Goal: Task Accomplishment & Management: Complete application form

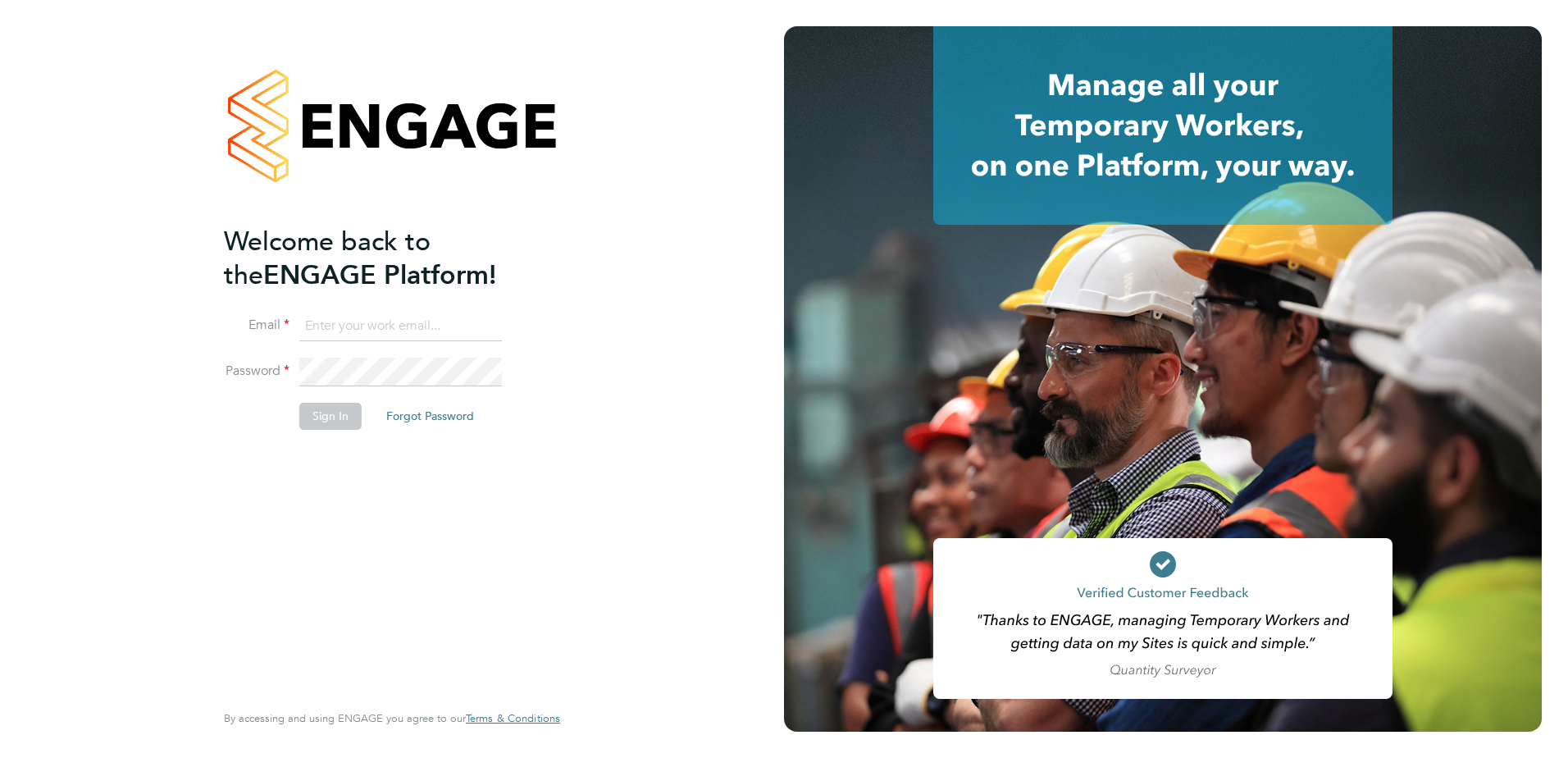
type input "[PERSON_NAME][EMAIL_ADDRESS][PERSON_NAME][DOMAIN_NAME]"
click at [322, 423] on button "Sign In" at bounding box center [331, 416] width 62 height 26
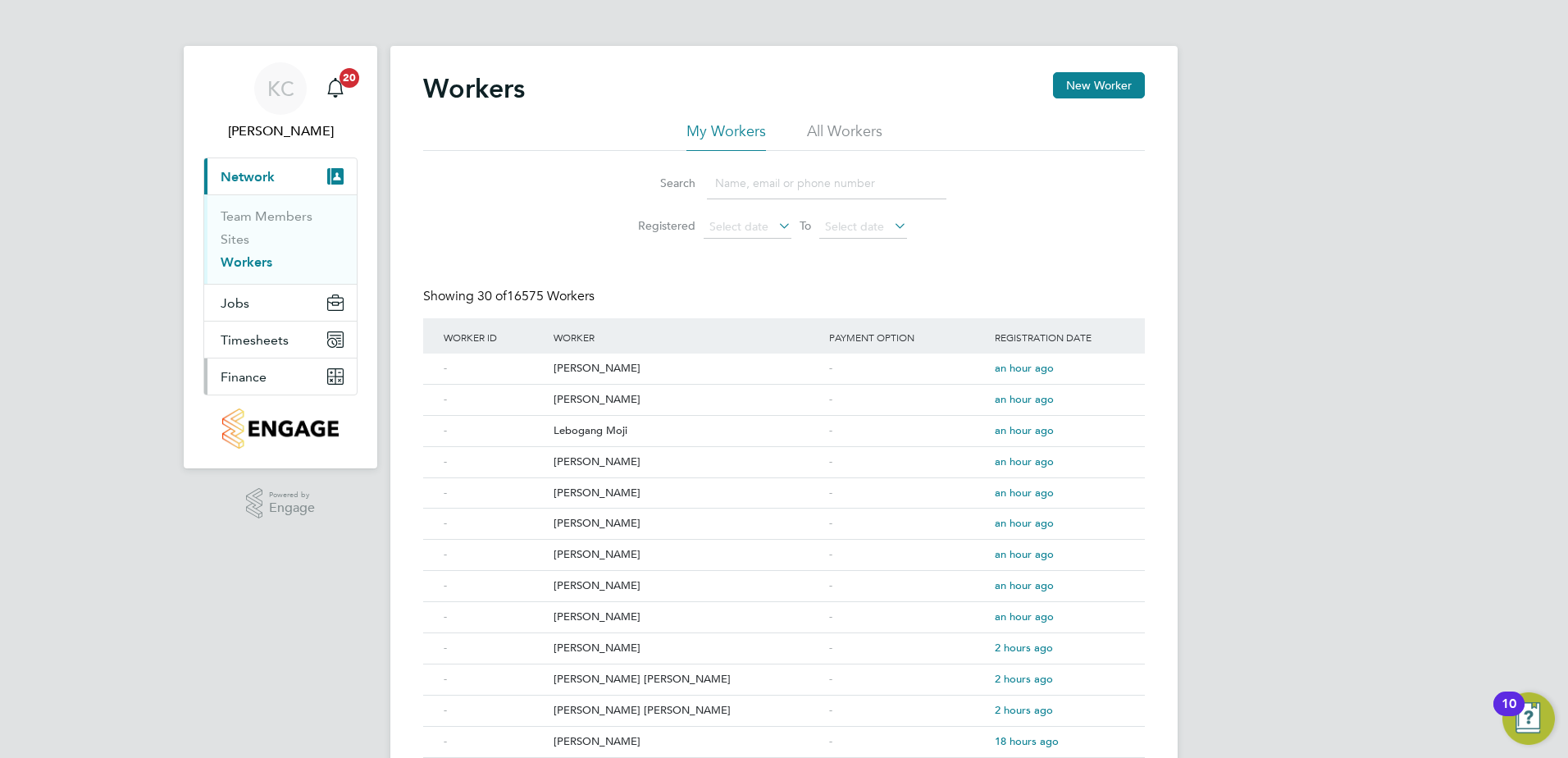
click at [260, 381] on span "Finance" at bounding box center [243, 376] width 46 height 15
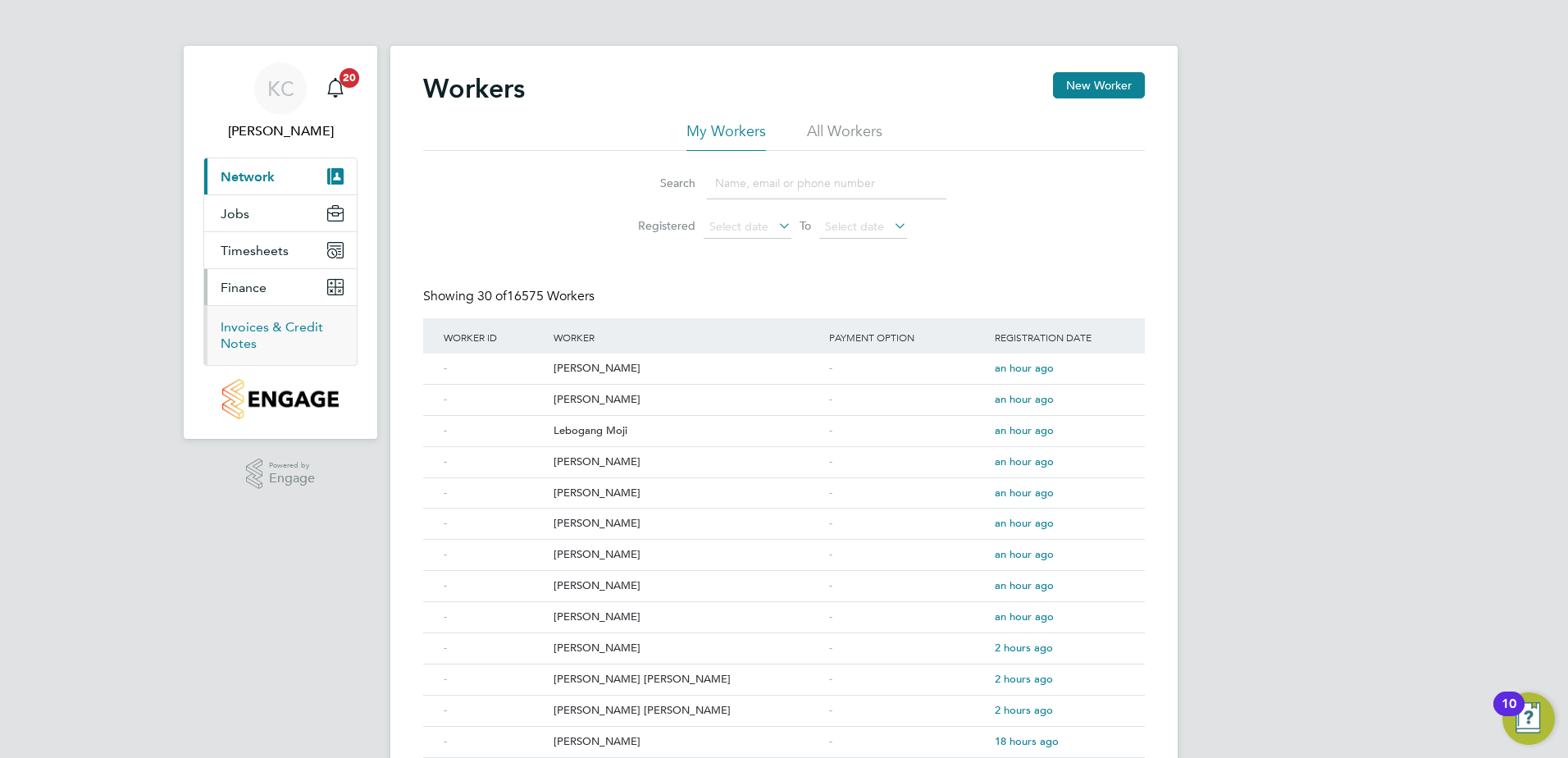
drag, startPoint x: 265, startPoint y: 337, endPoint x: 257, endPoint y: 320, distance: 18.8
click at [265, 337] on li "Invoices & Credit Notes" at bounding box center [282, 335] width 123 height 33
click at [248, 216] on span "Jobs" at bounding box center [234, 214] width 28 height 15
click at [259, 254] on link "Vacancies" at bounding box center [250, 252] width 59 height 15
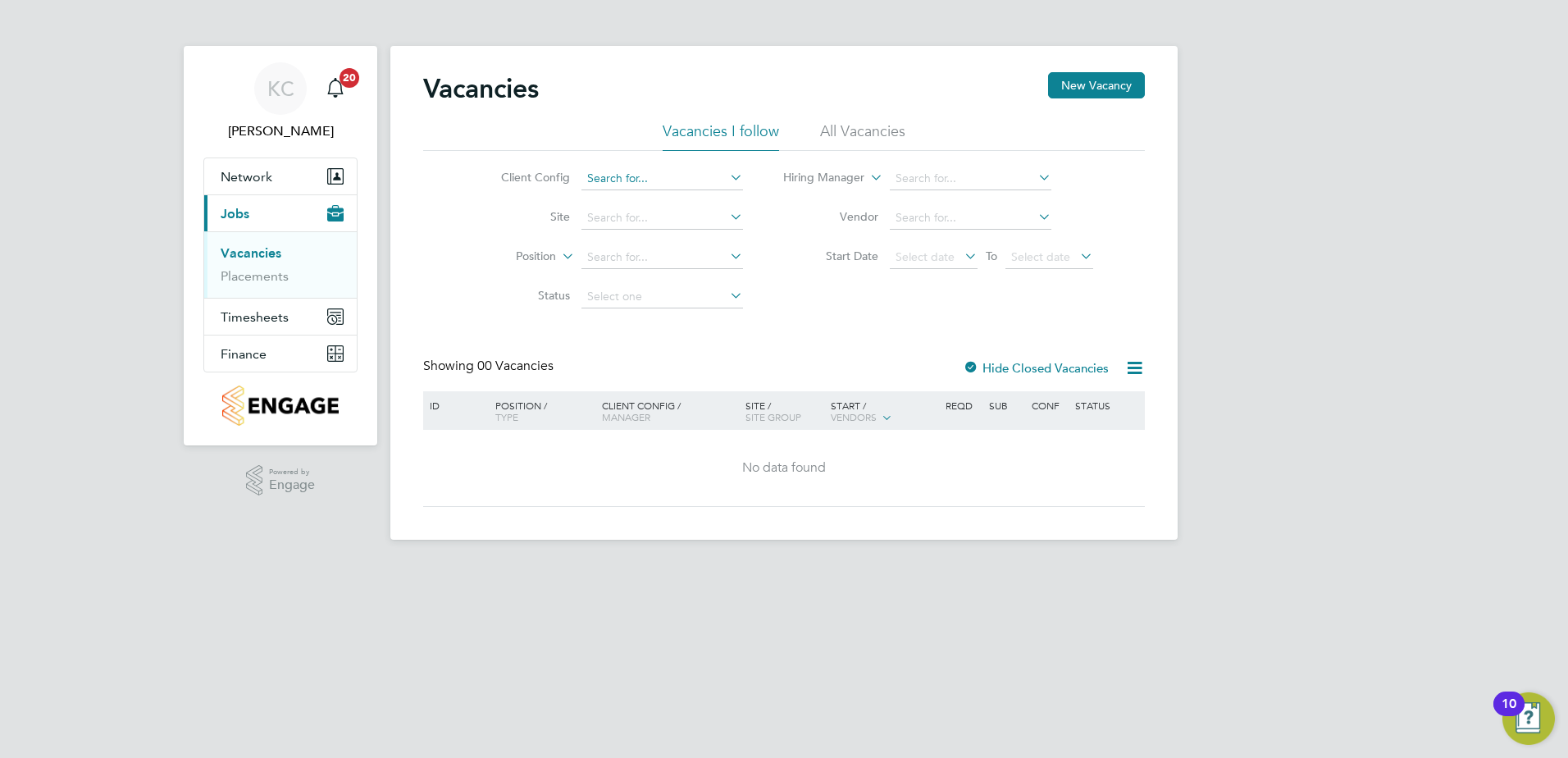
click at [706, 186] on input at bounding box center [662, 179] width 162 height 23
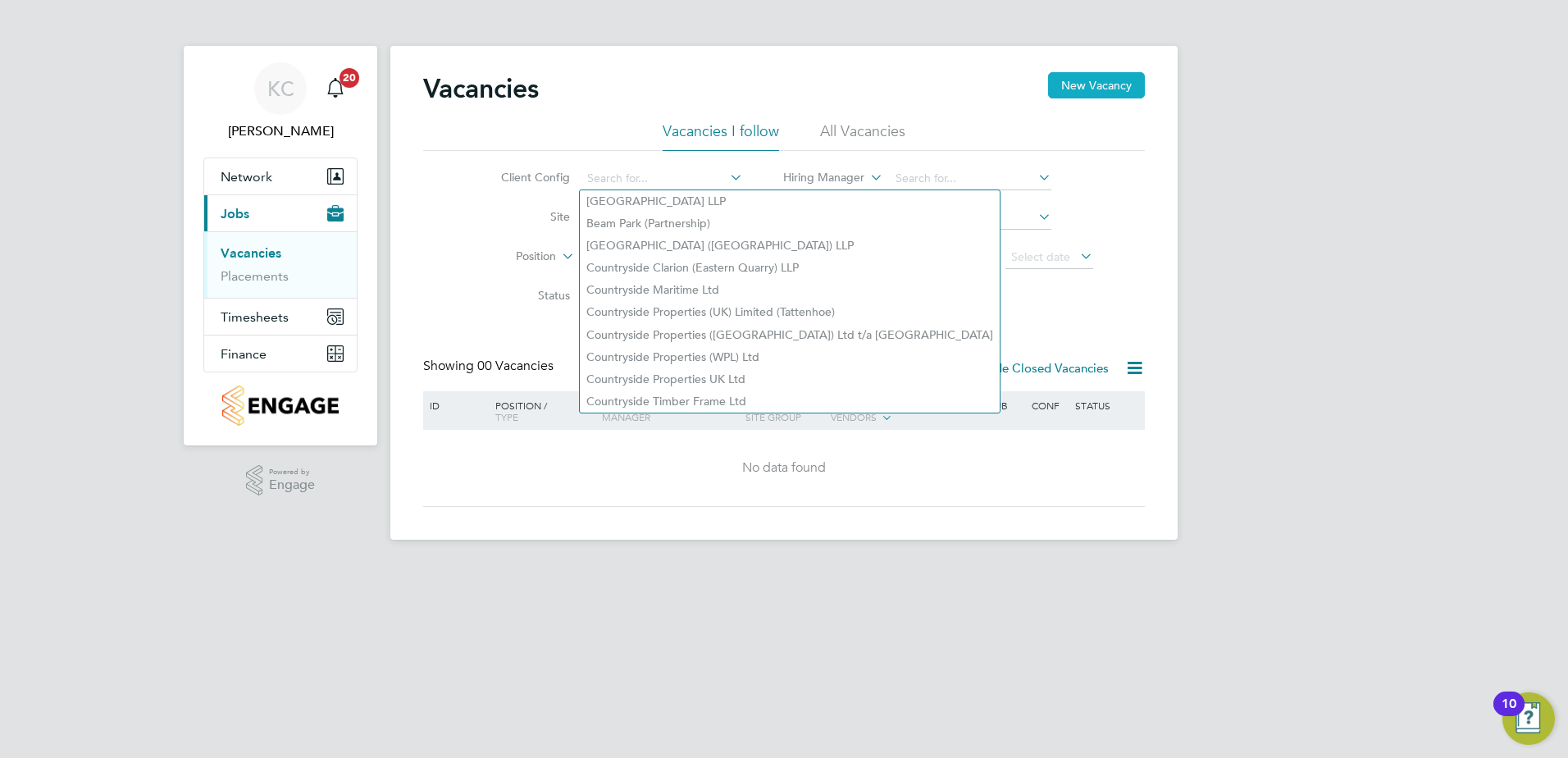
click at [1087, 79] on button "New Vacancy" at bounding box center [1096, 85] width 96 height 26
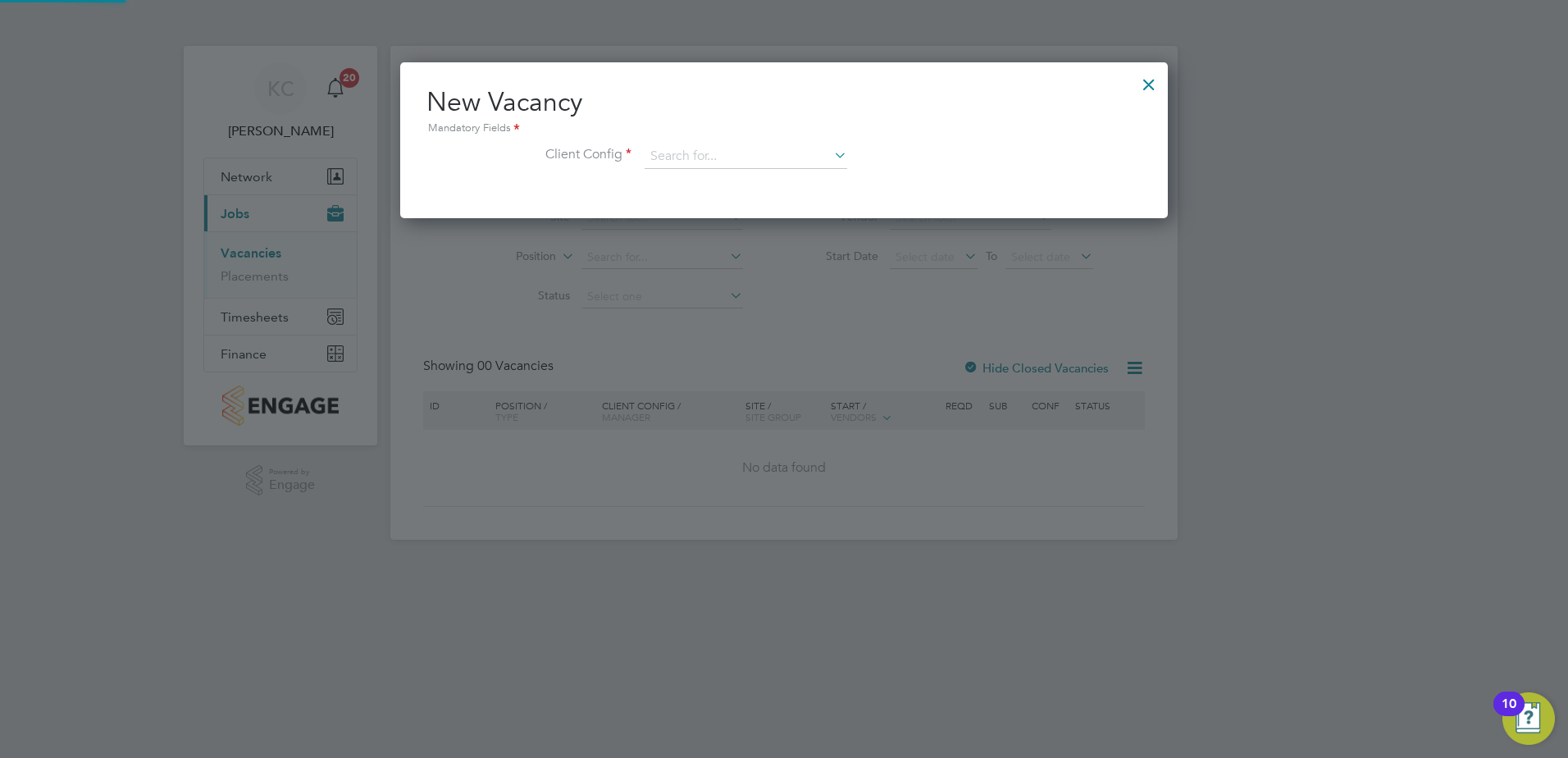
scroll to position [156, 768]
click at [690, 158] on input at bounding box center [746, 157] width 202 height 25
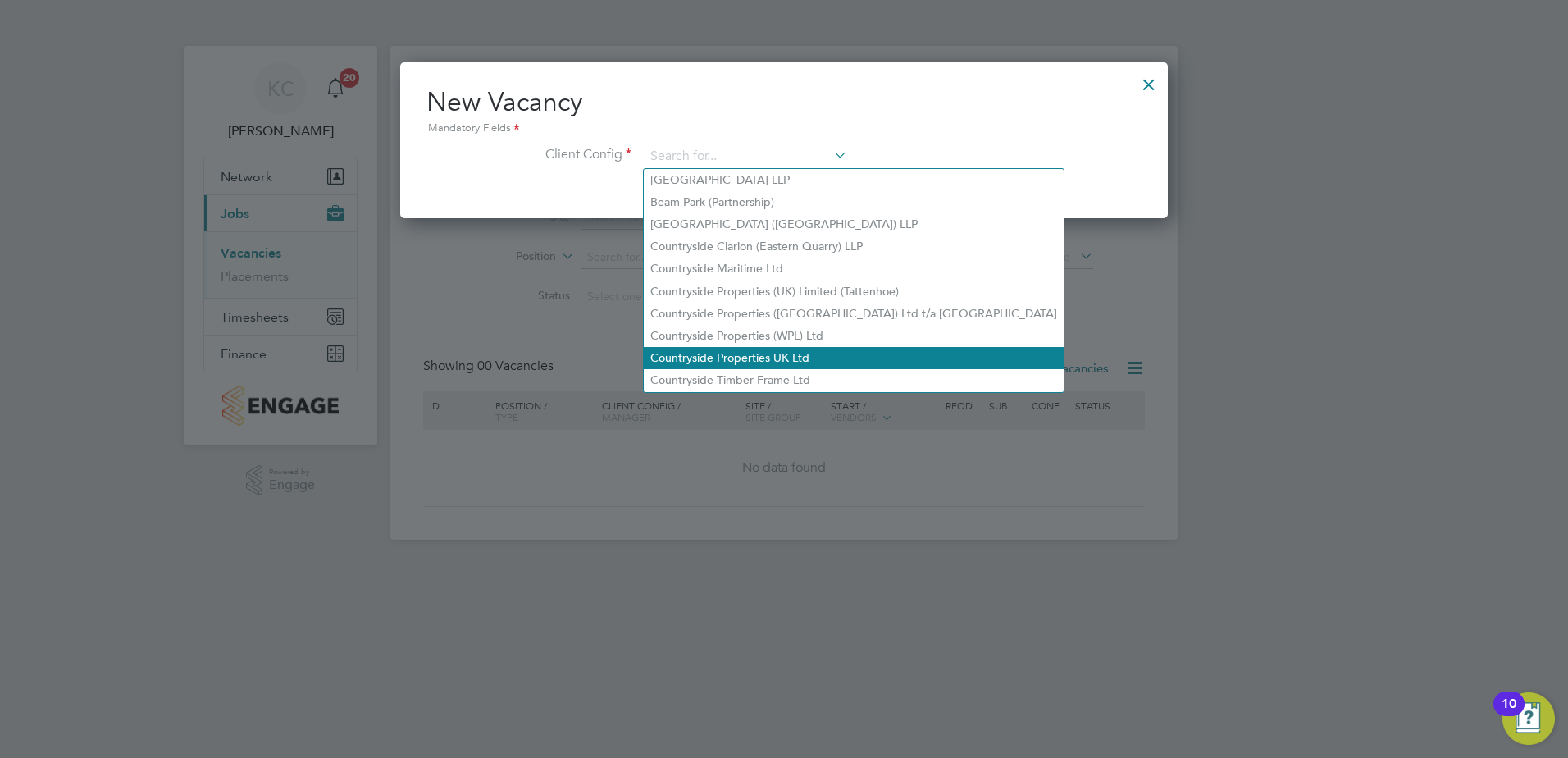
click at [715, 347] on li "Countryside Properties UK Ltd" at bounding box center [853, 357] width 420 height 22
type input "Countryside Properties UK Ltd"
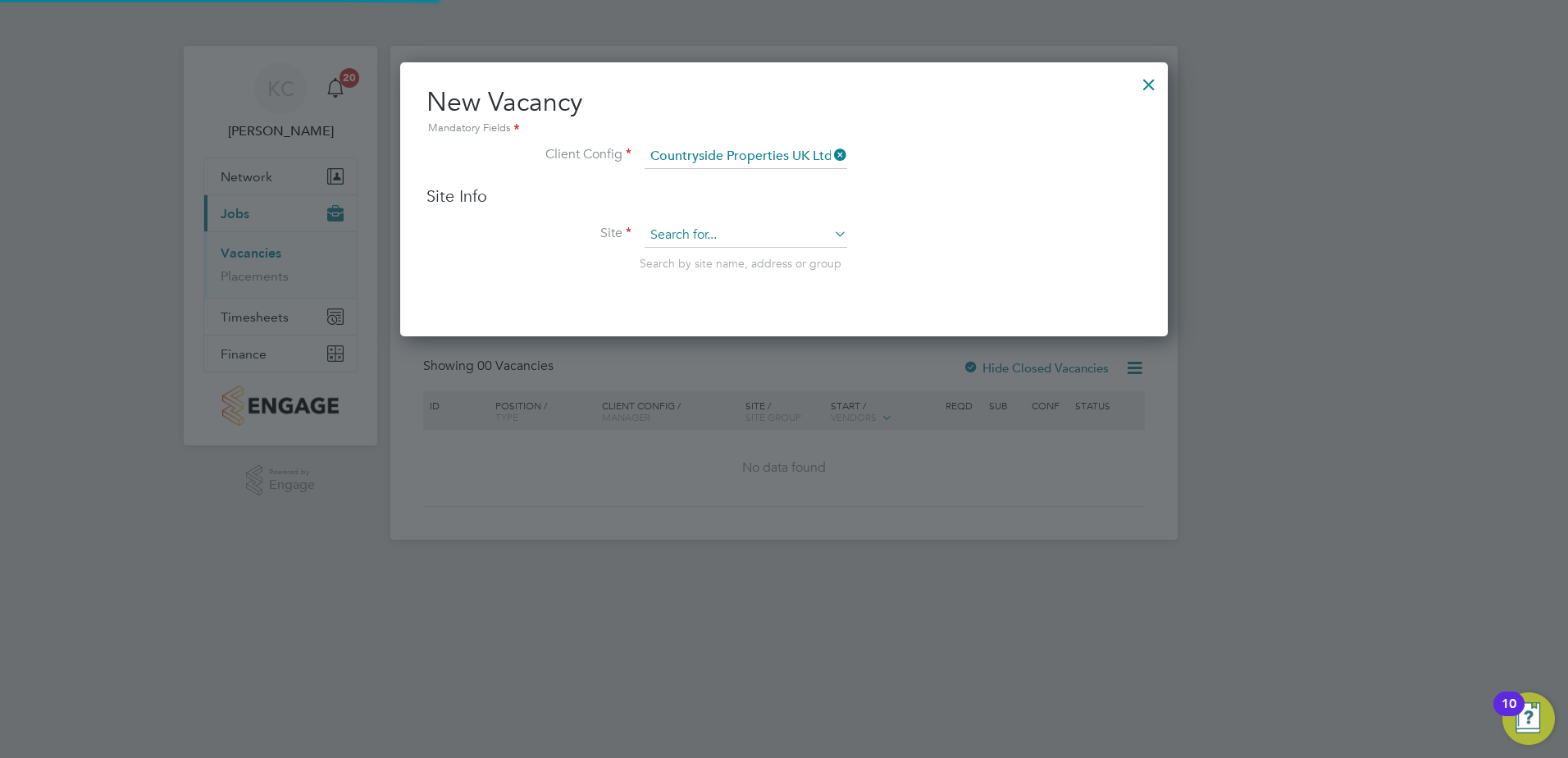
click at [675, 233] on input at bounding box center [746, 235] width 202 height 25
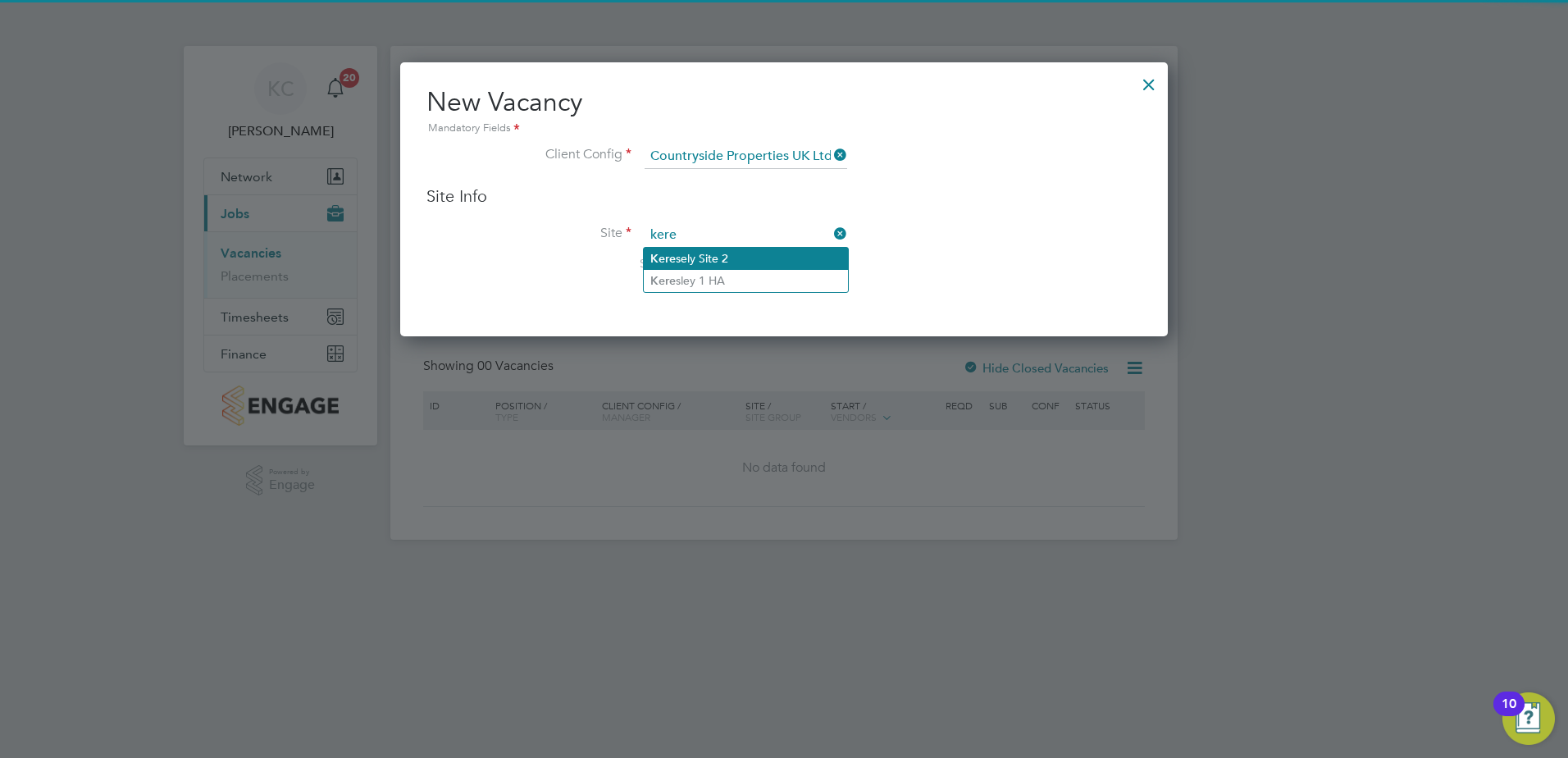
click at [680, 262] on li "Kere sely Site 2" at bounding box center [746, 258] width 204 height 22
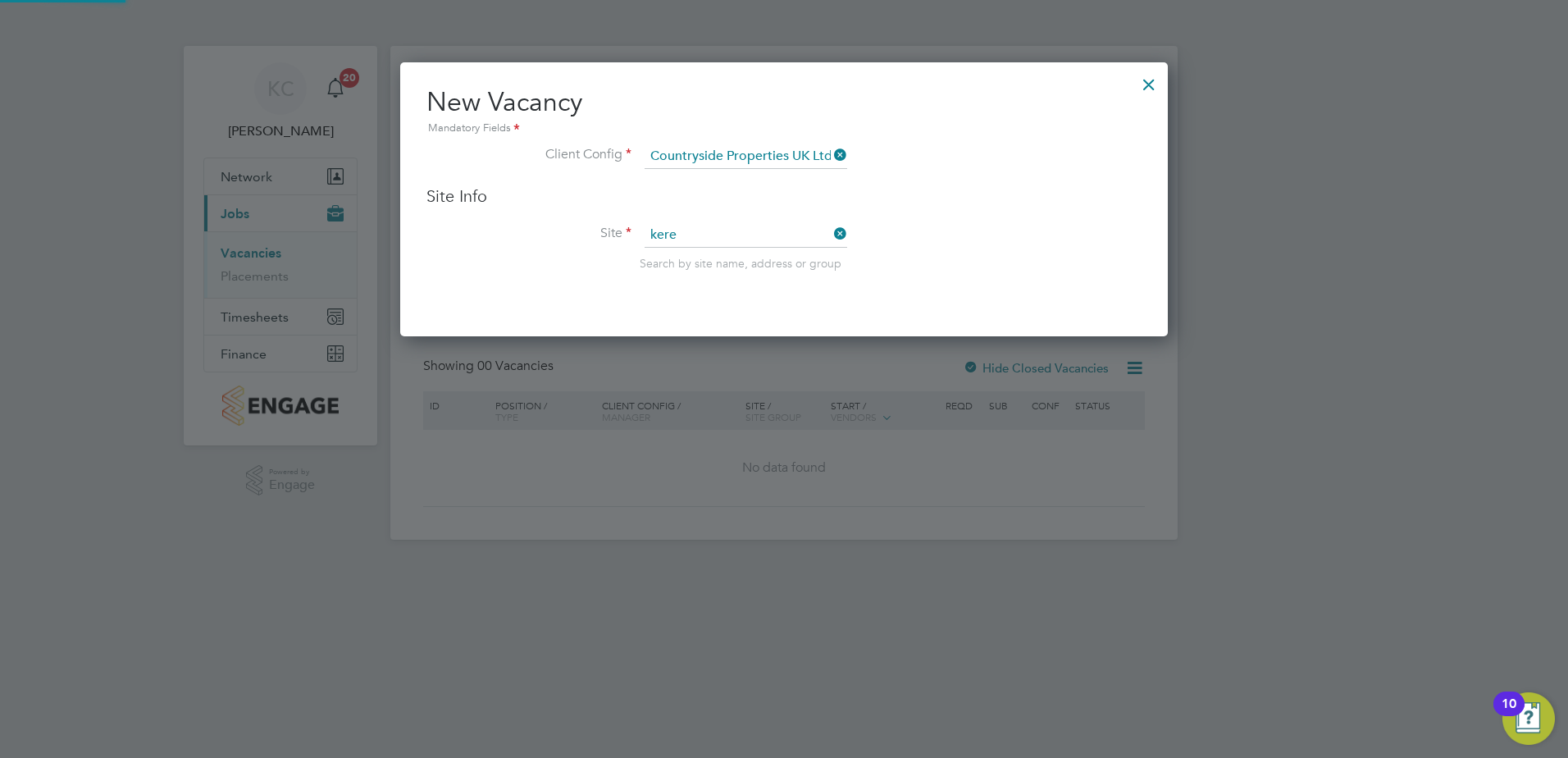
type input "Keresely Site 2"
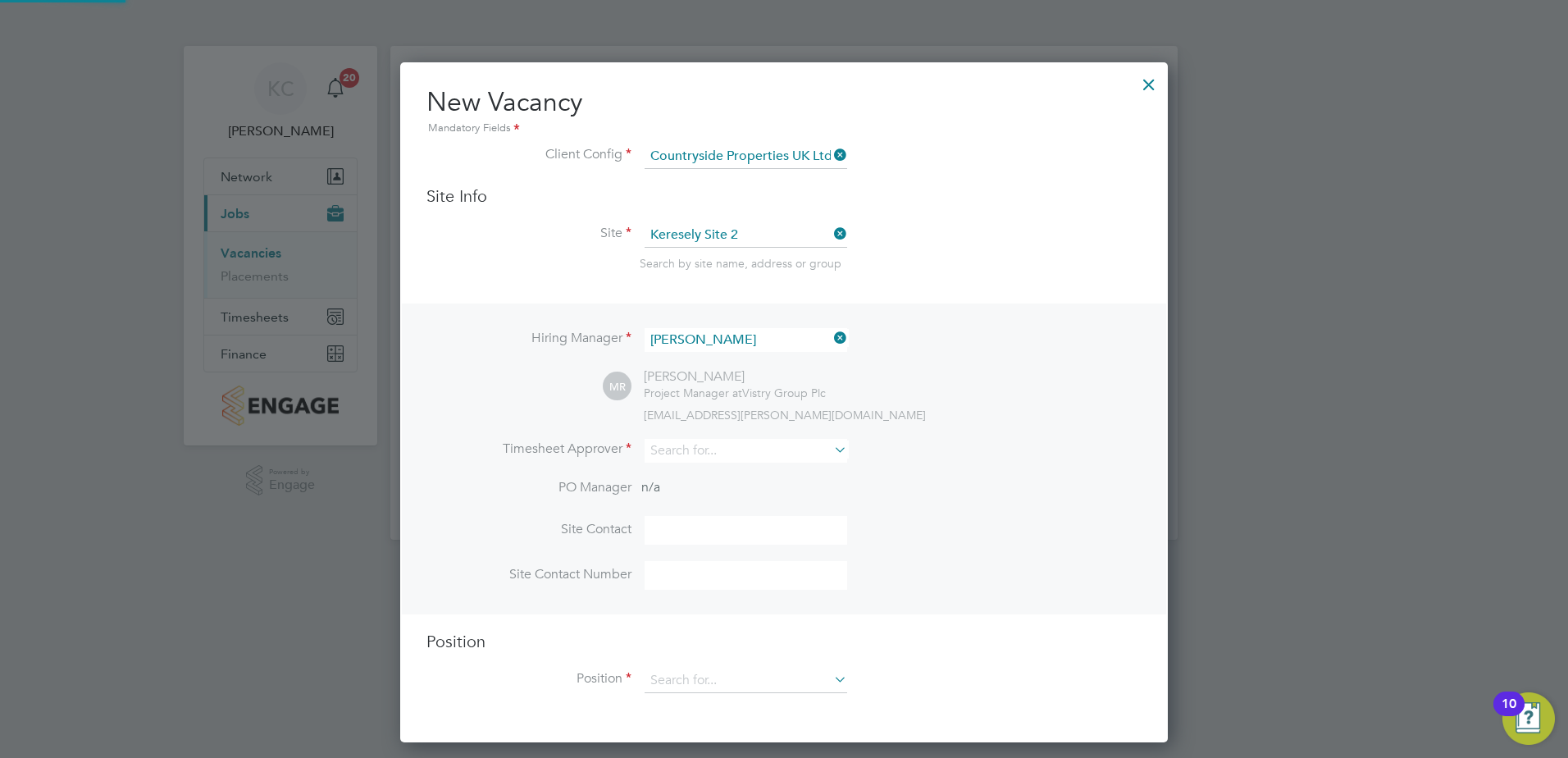
scroll to position [680, 768]
click at [701, 440] on input at bounding box center [746, 450] width 202 height 24
click at [702, 474] on li "Mark Ree ce" at bounding box center [746, 474] width 204 height 22
type input "Mark Reece"
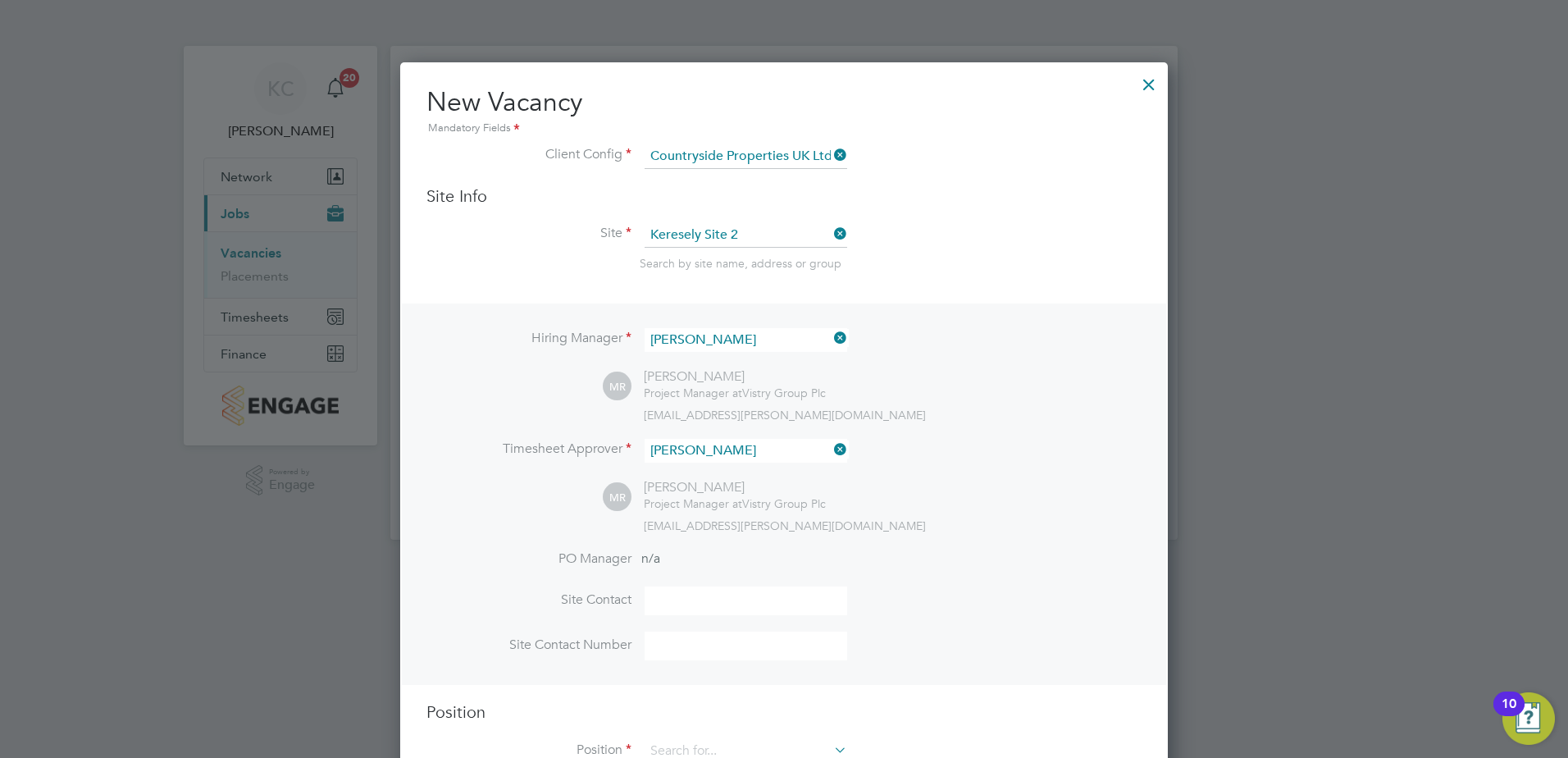
scroll to position [752, 768]
click at [699, 600] on input at bounding box center [746, 600] width 202 height 28
type input "Mark Reece"
type input "07562656209"
type input "for"
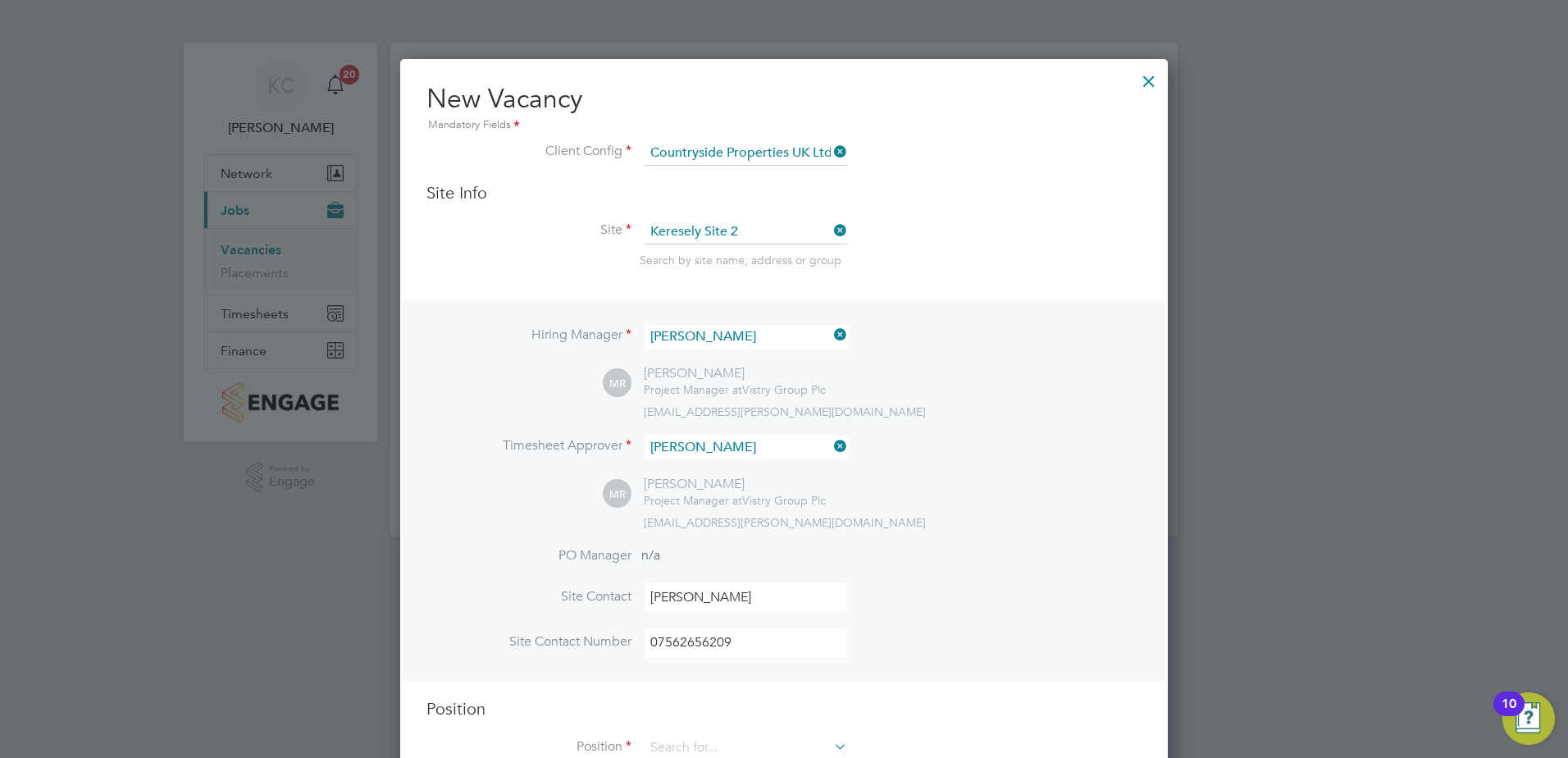
scroll to position [57, 0]
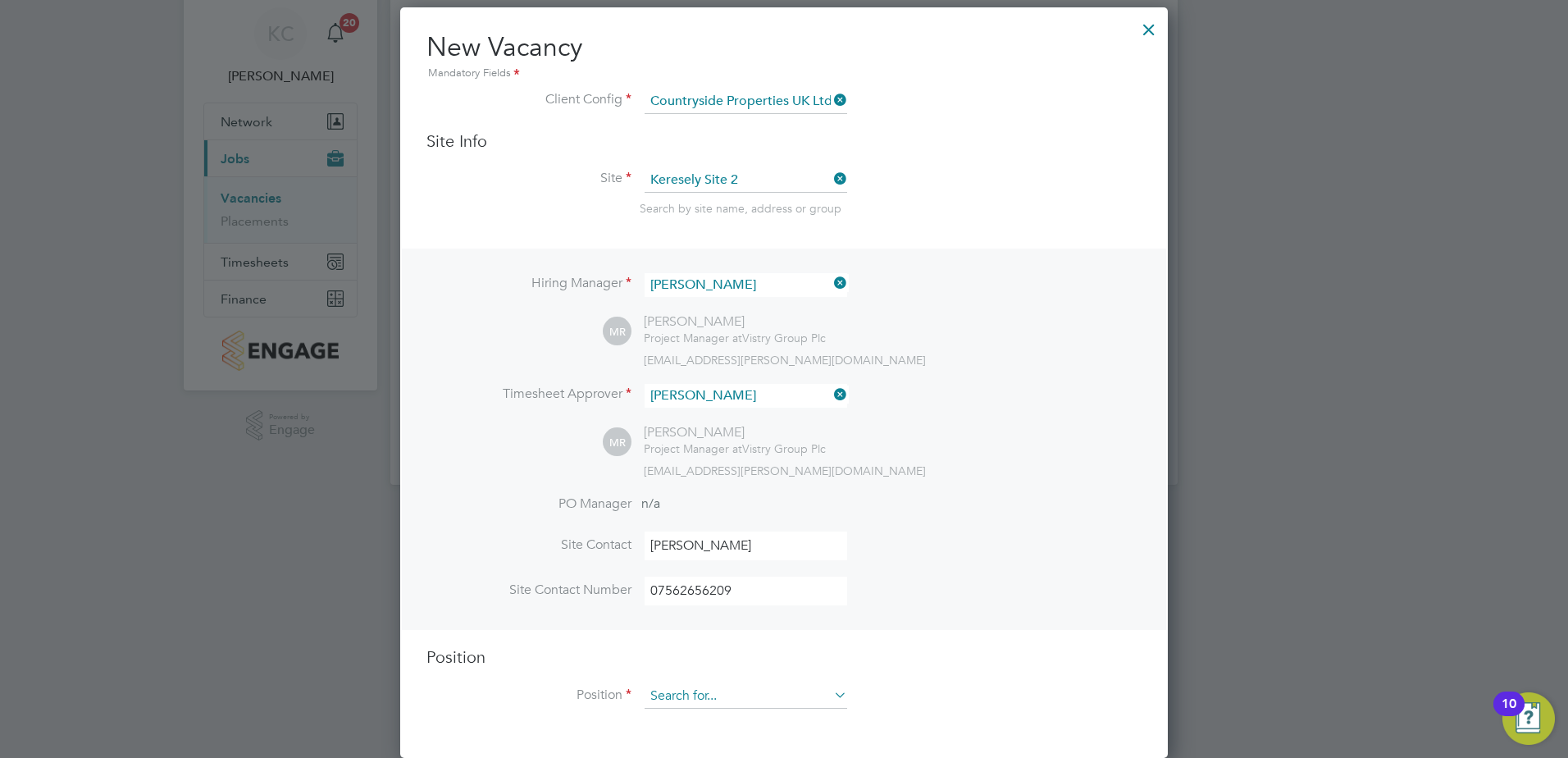
click at [770, 697] on input at bounding box center [746, 697] width 202 height 25
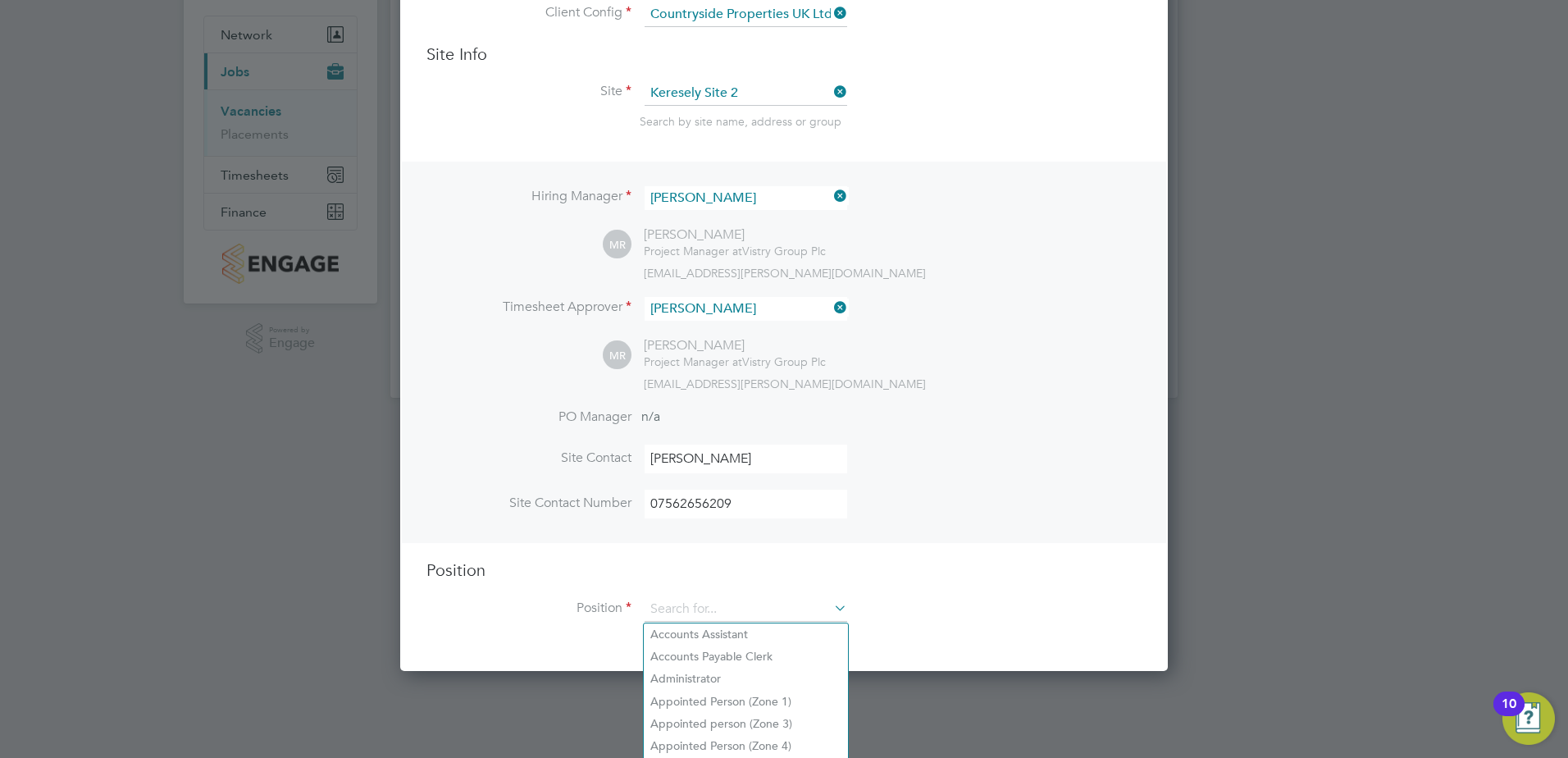
scroll to position [223, 0]
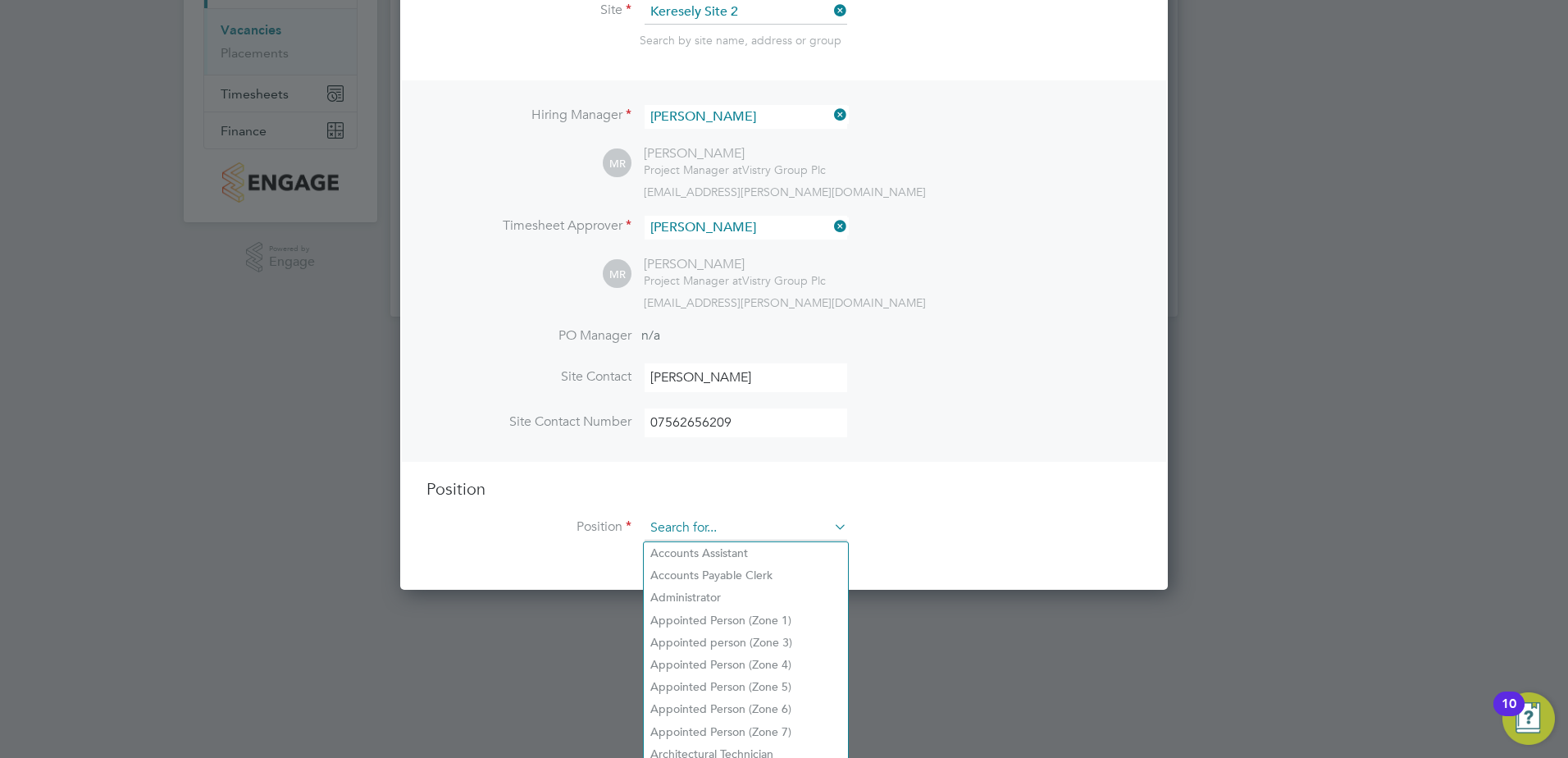
click at [705, 528] on input at bounding box center [746, 528] width 202 height 25
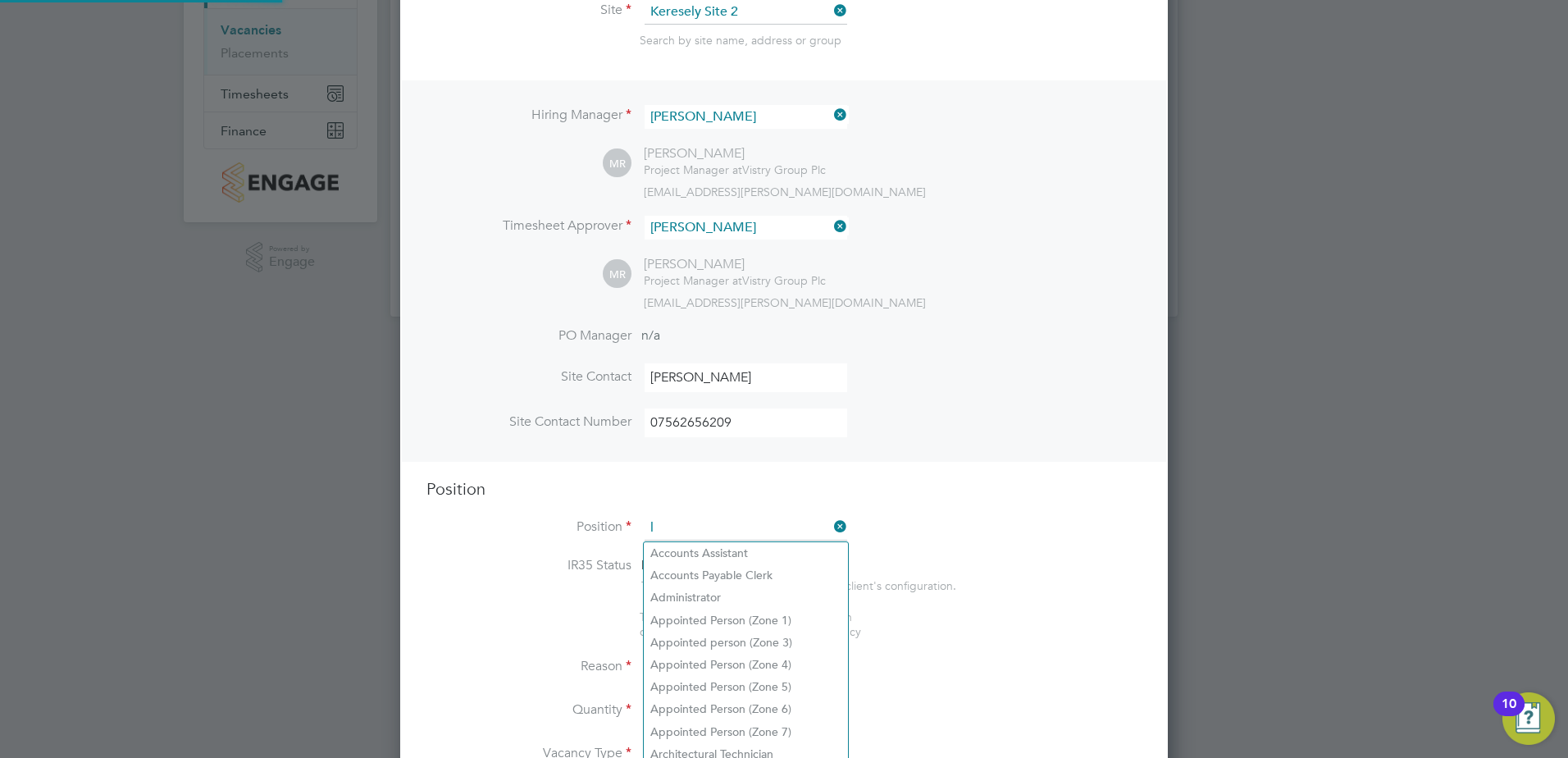
scroll to position [2356, 768]
click at [748, 634] on li "General Labour er (Zone 5)" at bounding box center [746, 642] width 204 height 22
type input "General Labourer (Zone 5)"
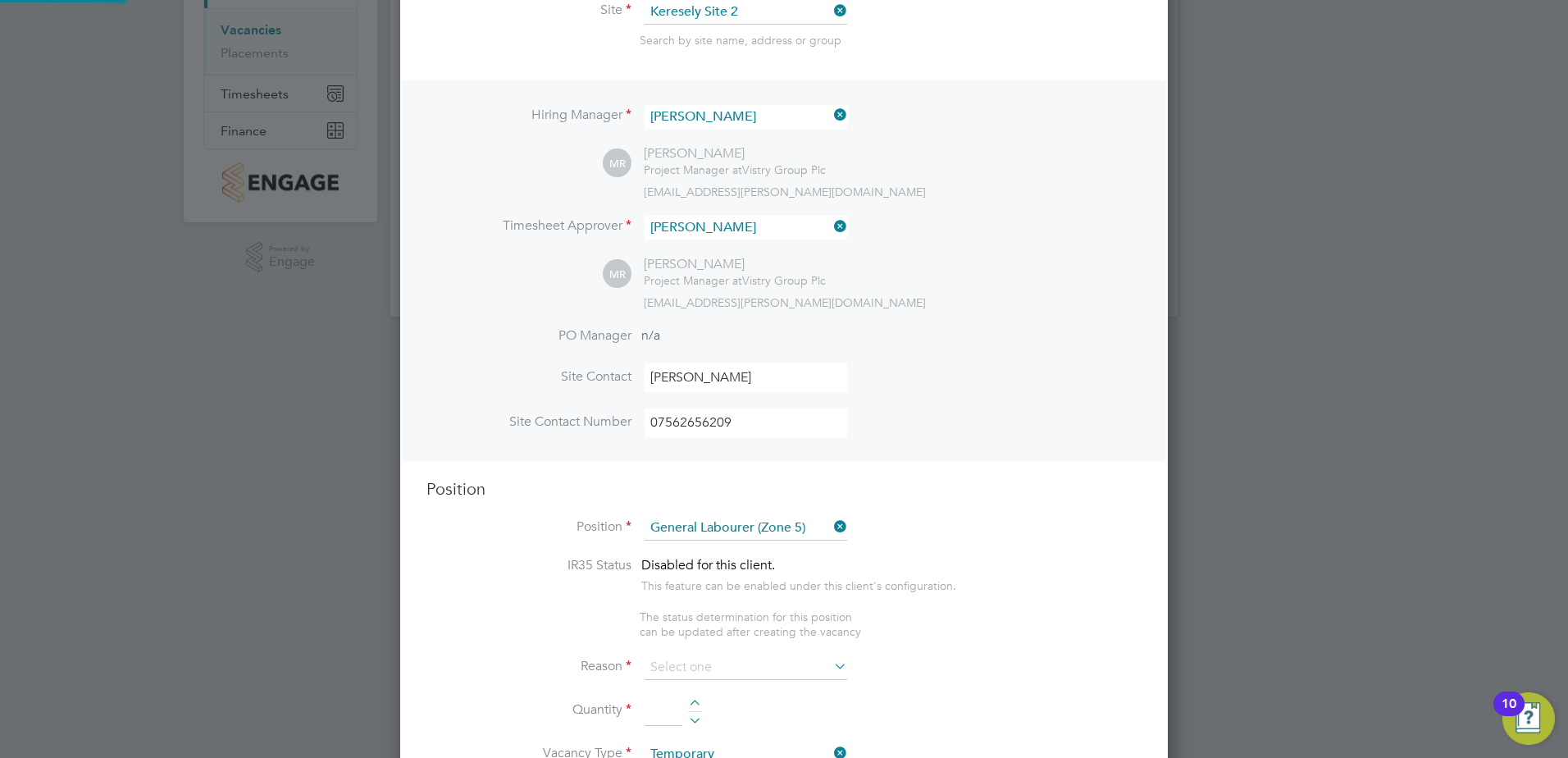
type textarea "- General labouring duties - Supporting the trades on site - Moving materials a…"
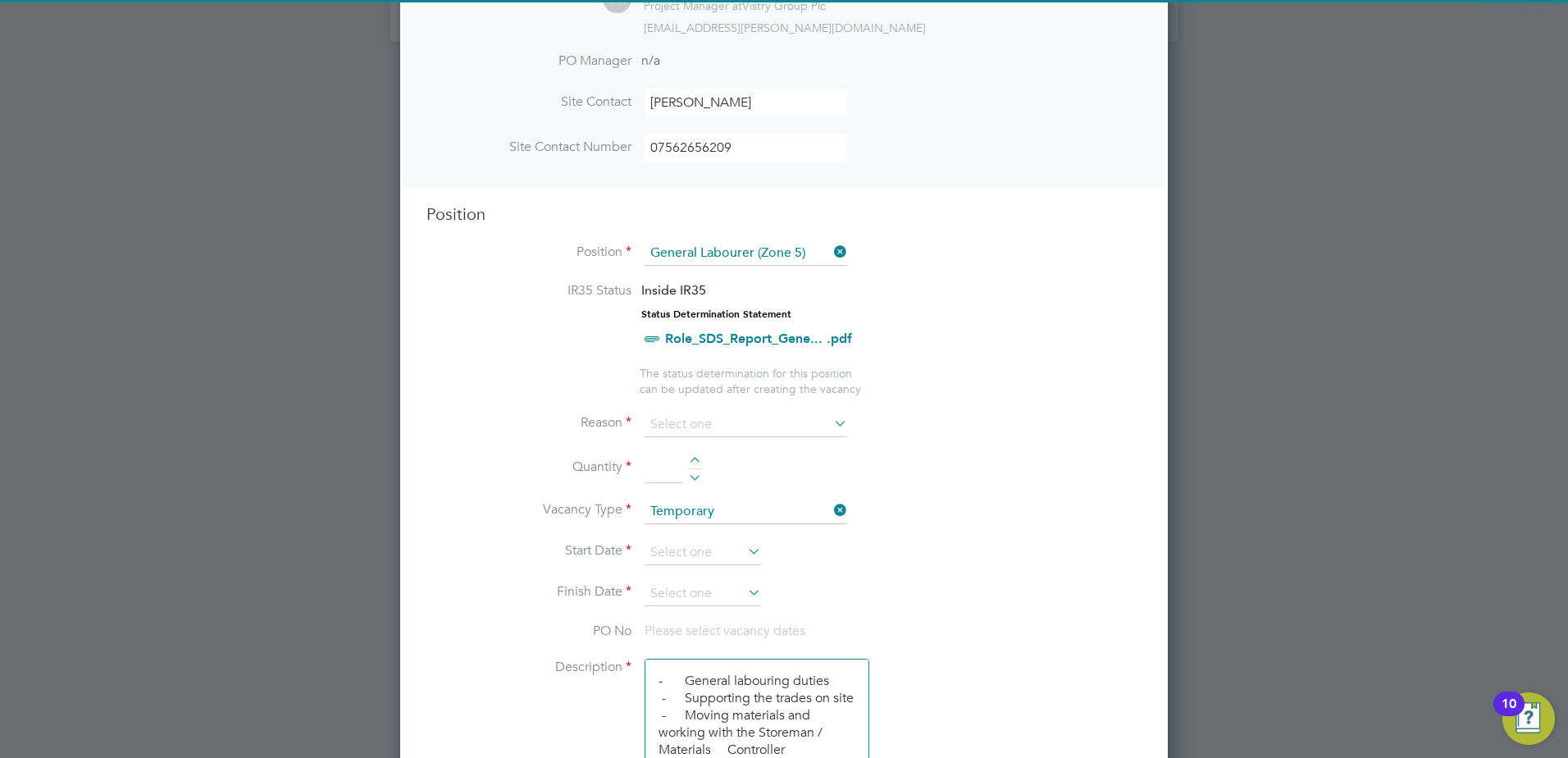
scroll to position [551, 0]
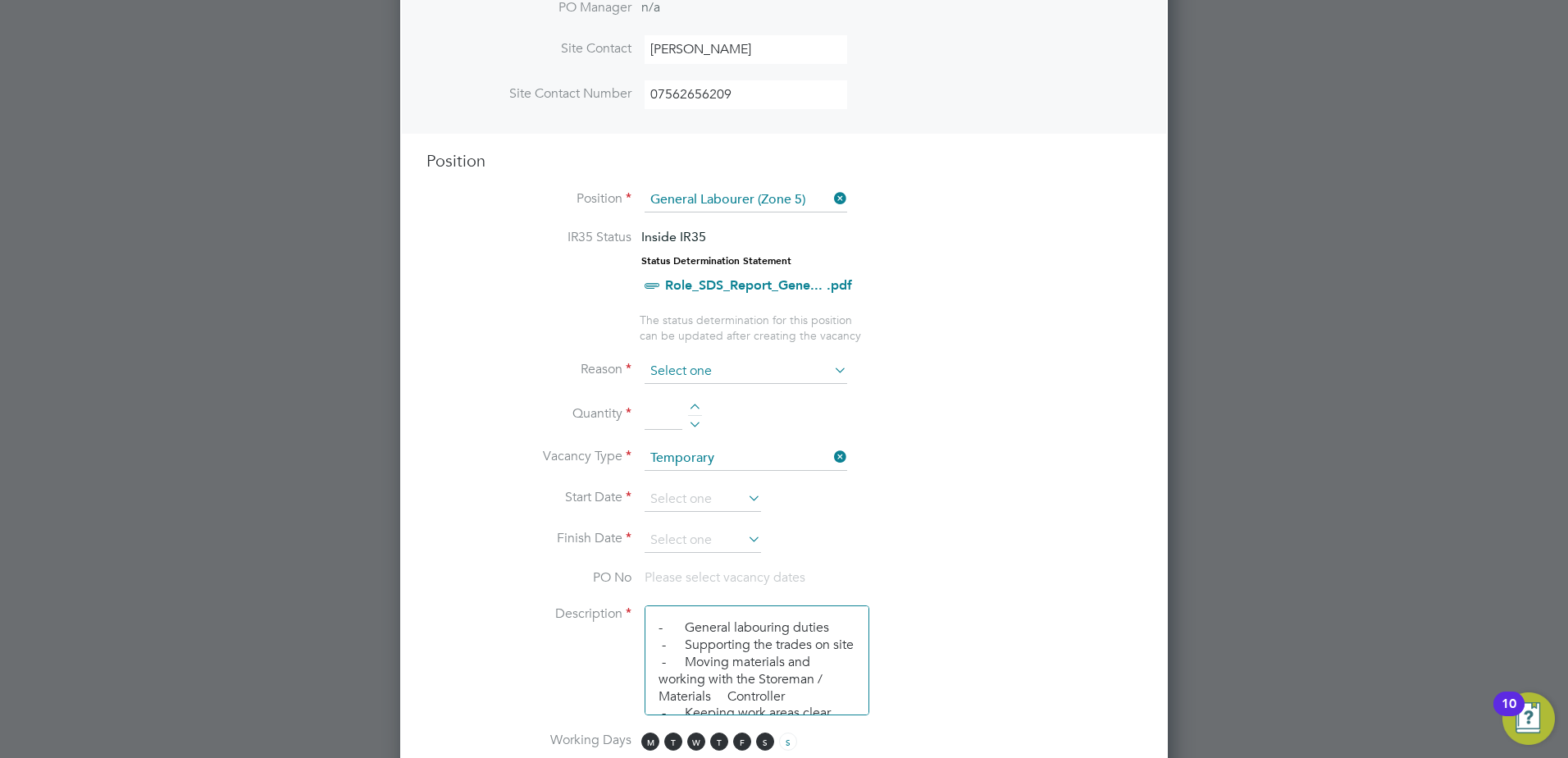
click at [685, 367] on input at bounding box center [746, 371] width 202 height 25
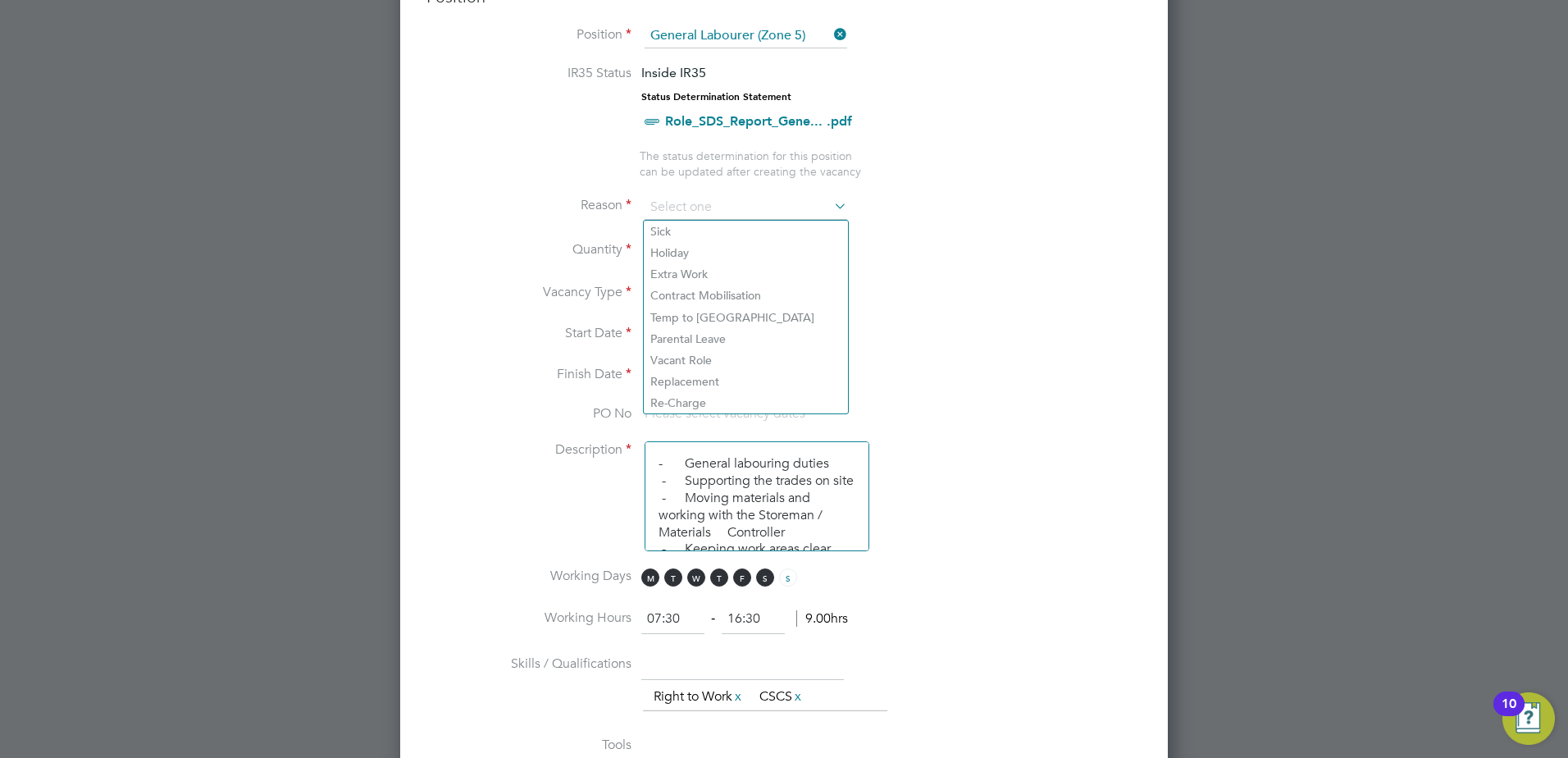
scroll to position [633, 0]
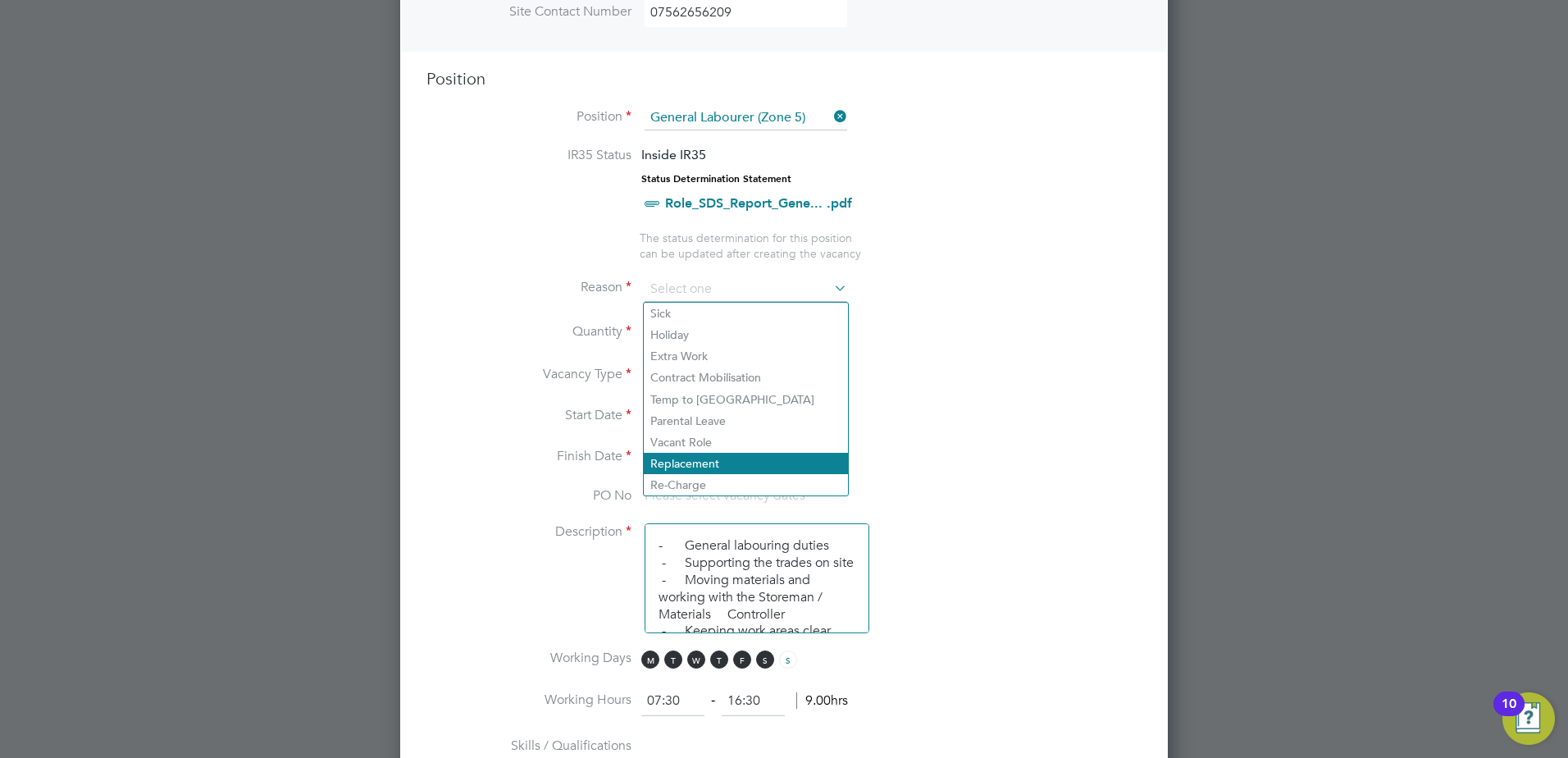
click at [695, 465] on li "Replacement" at bounding box center [746, 463] width 204 height 22
type input "Replacement"
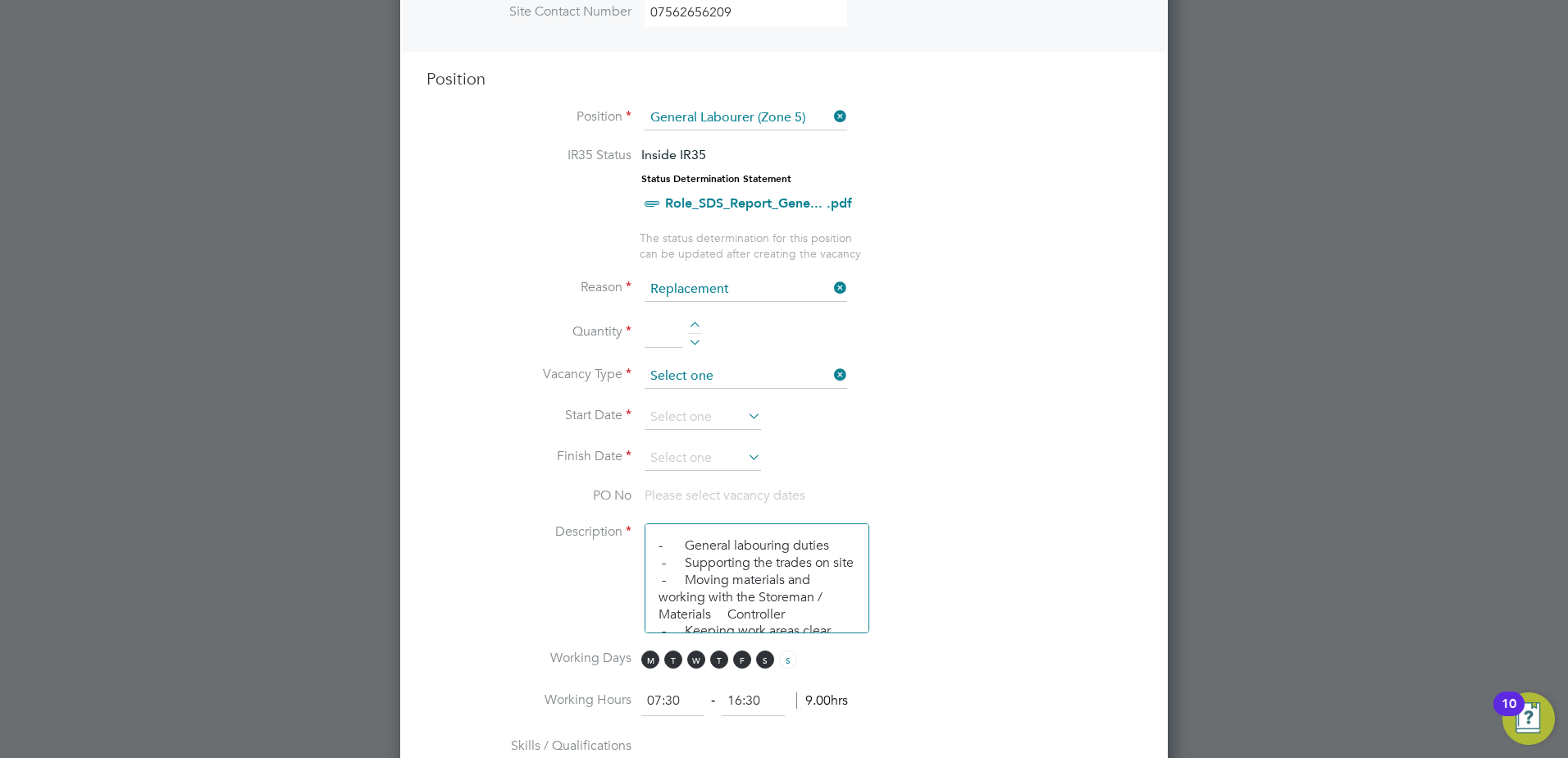
click at [684, 375] on input at bounding box center [746, 376] width 202 height 25
click at [1001, 436] on li "Start Date" at bounding box center [784, 425] width 715 height 41
click at [691, 327] on div at bounding box center [695, 327] width 14 height 11
type input "1"
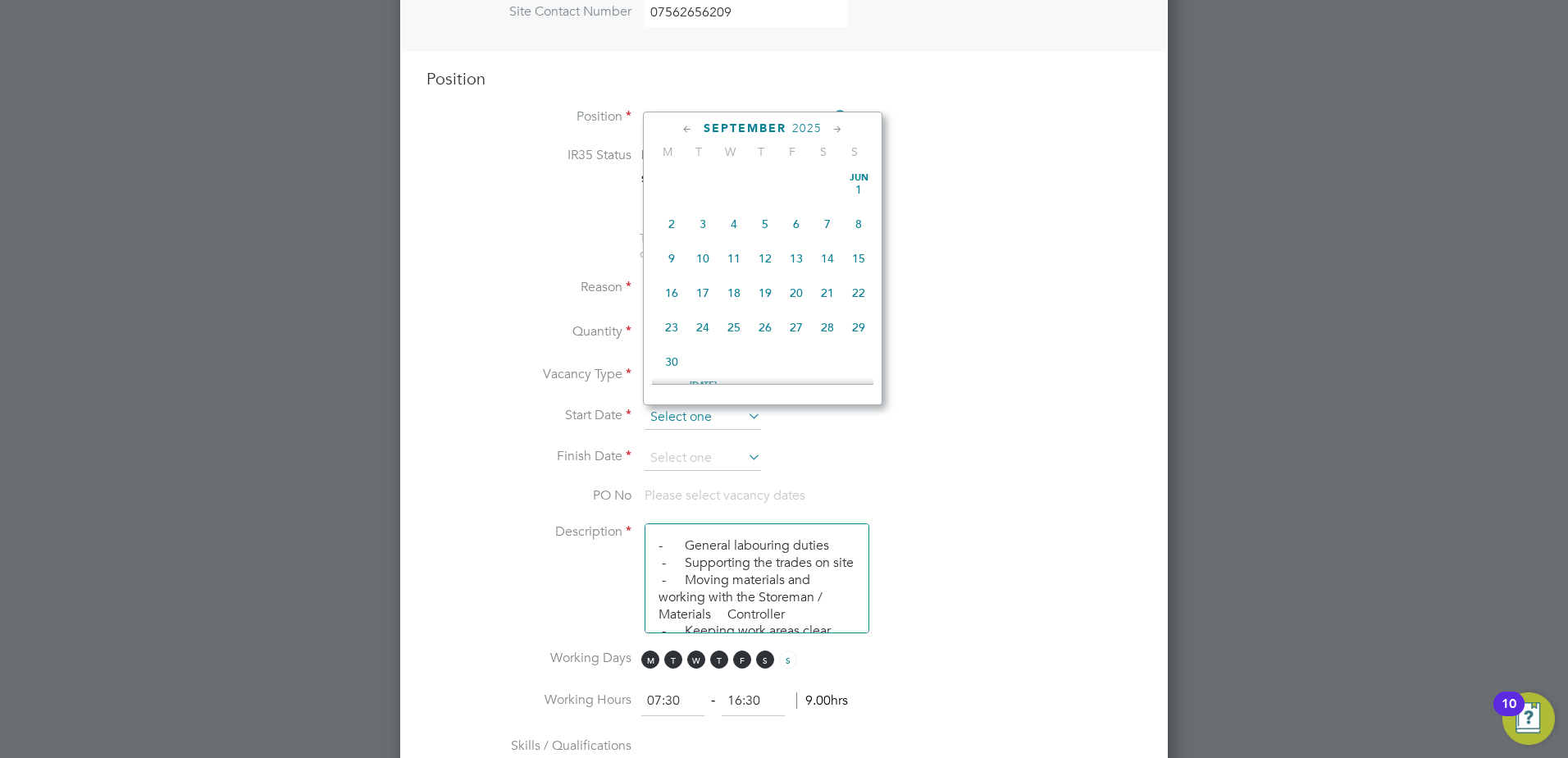
click at [688, 414] on input at bounding box center [702, 418] width 116 height 25
click at [700, 219] on span "26" at bounding box center [702, 210] width 31 height 31
type input "26 Aug 2025"
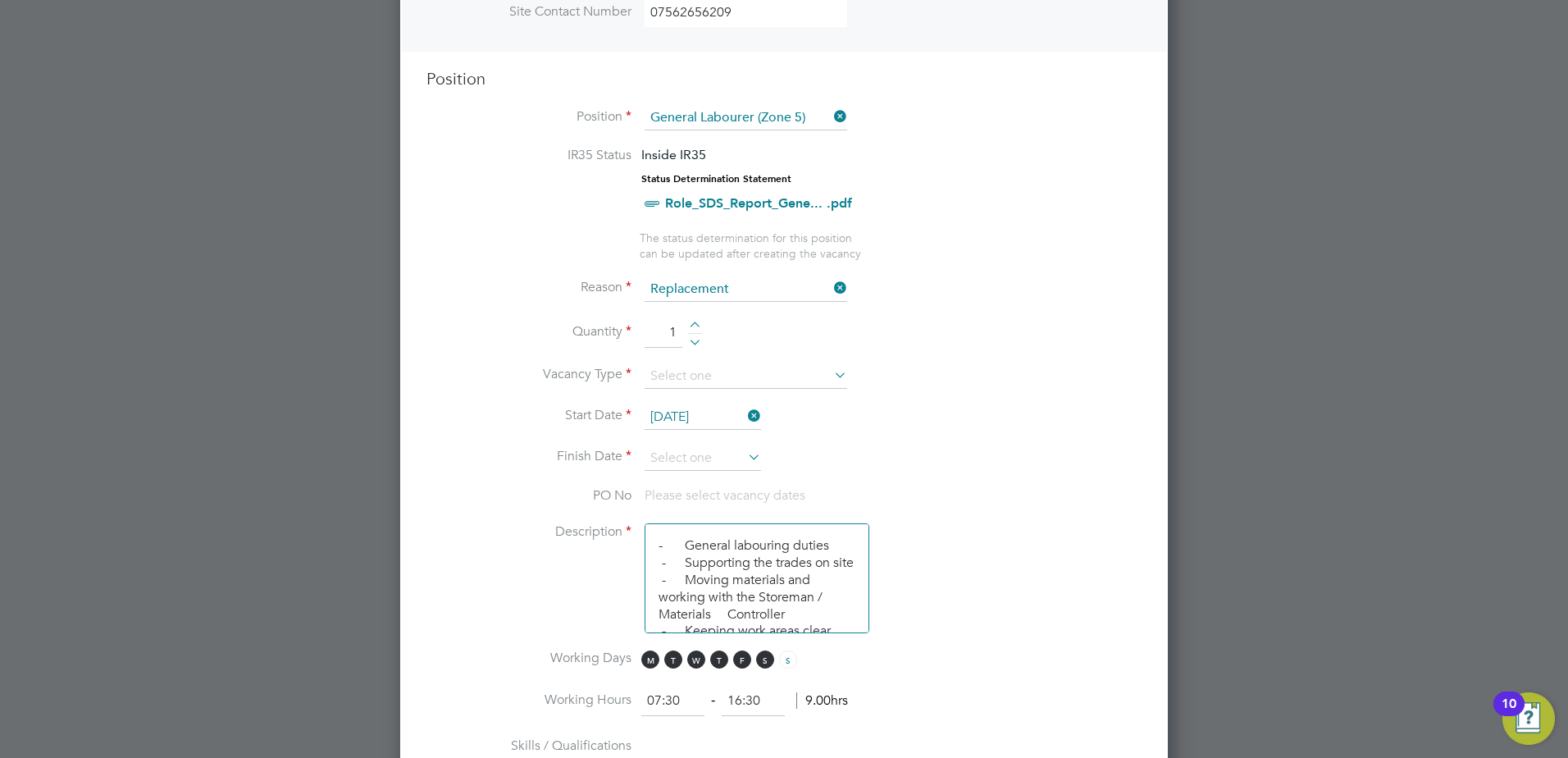
click at [745, 457] on icon at bounding box center [745, 457] width 0 height 23
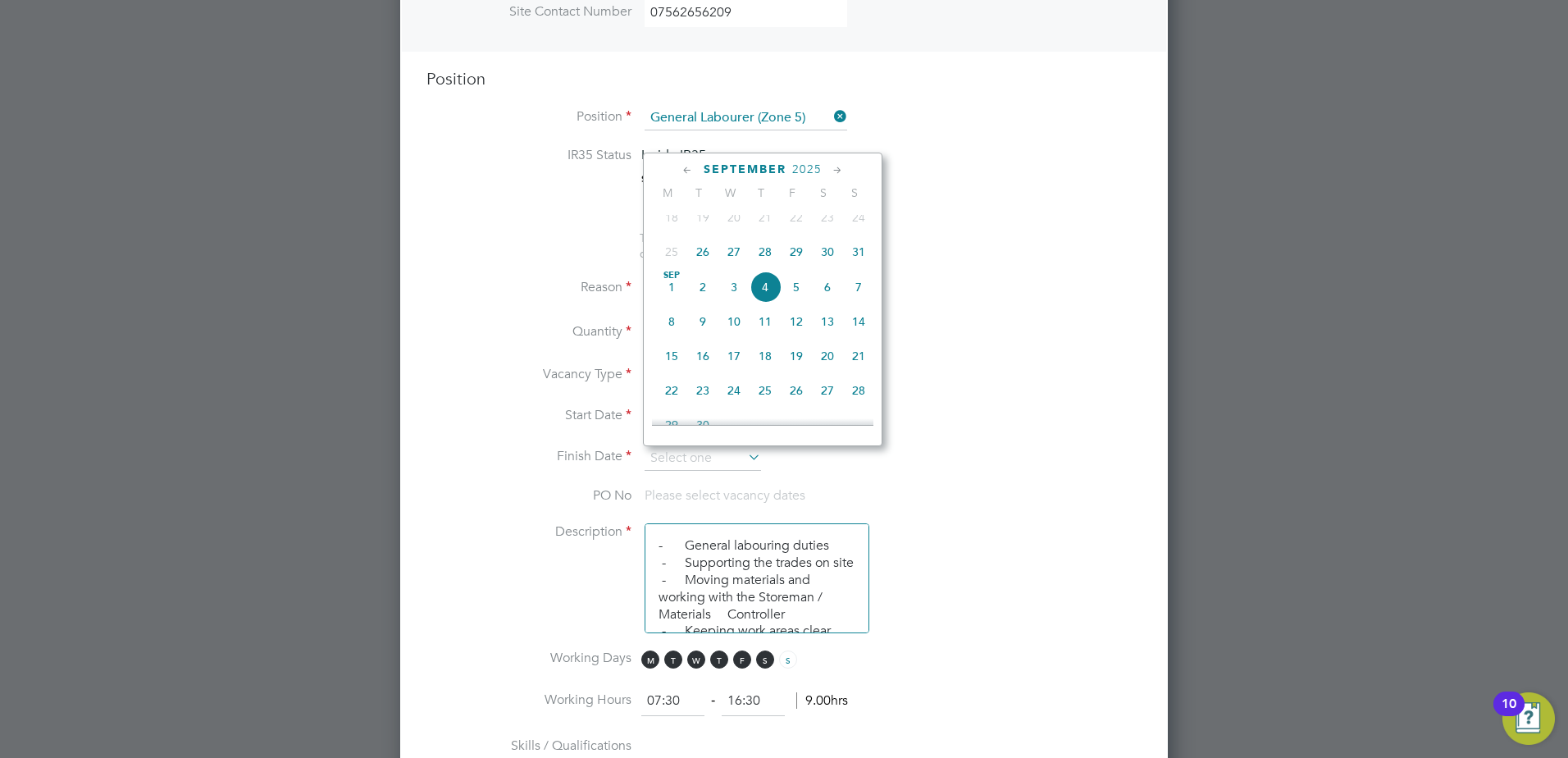
click at [796, 263] on span "29" at bounding box center [796, 251] width 31 height 31
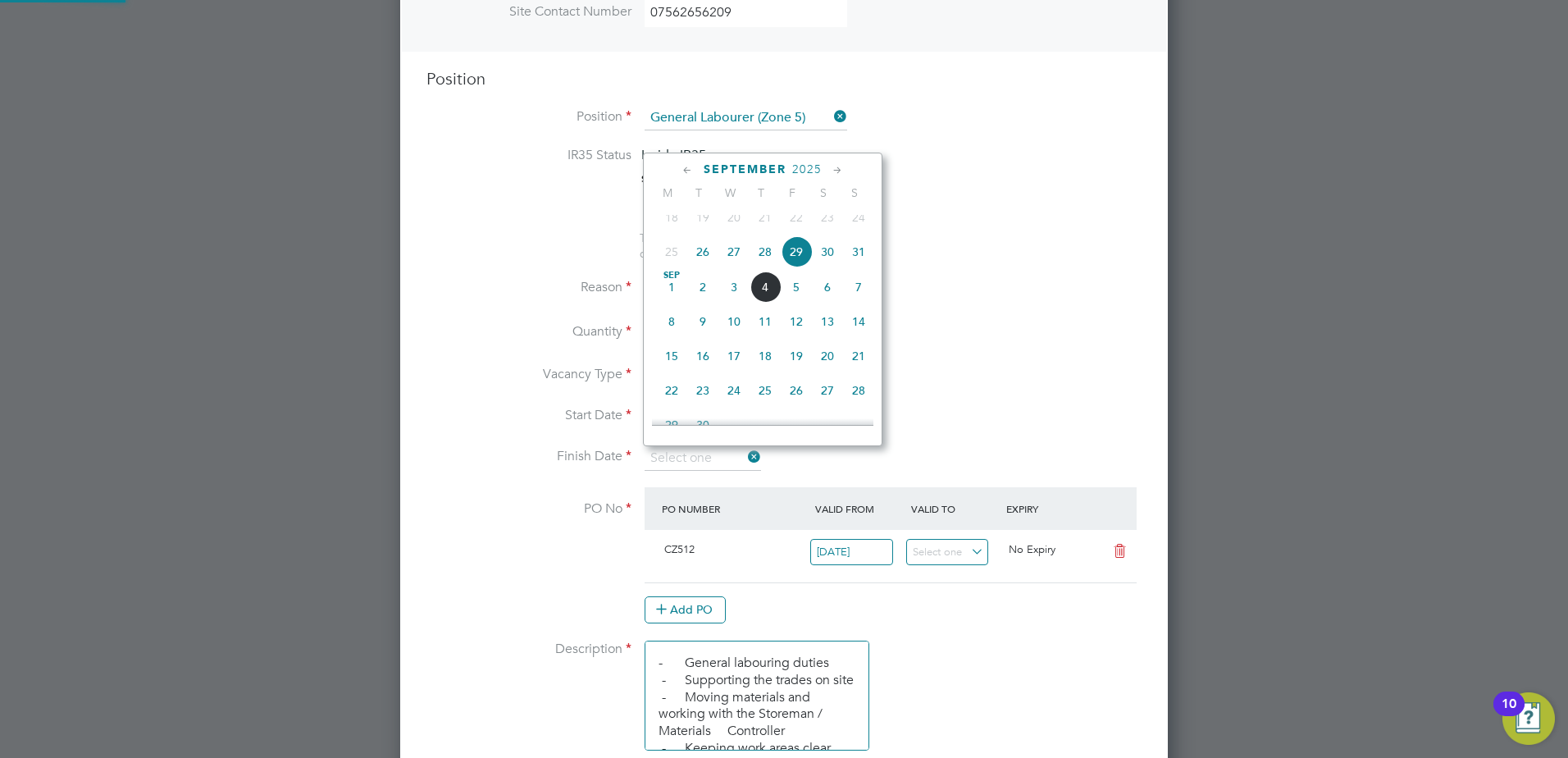
type input "29 Aug 2025"
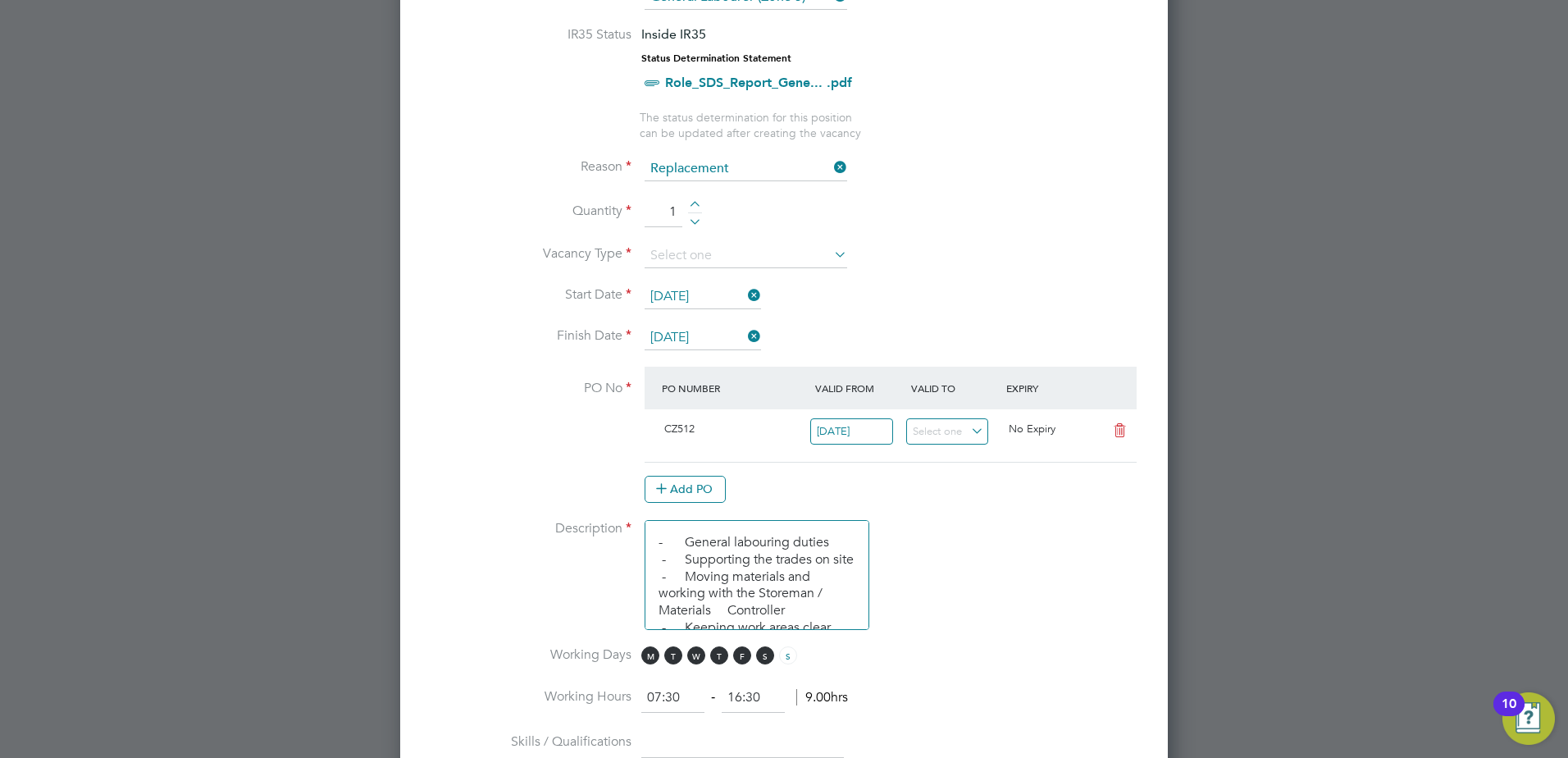
scroll to position [551, 0]
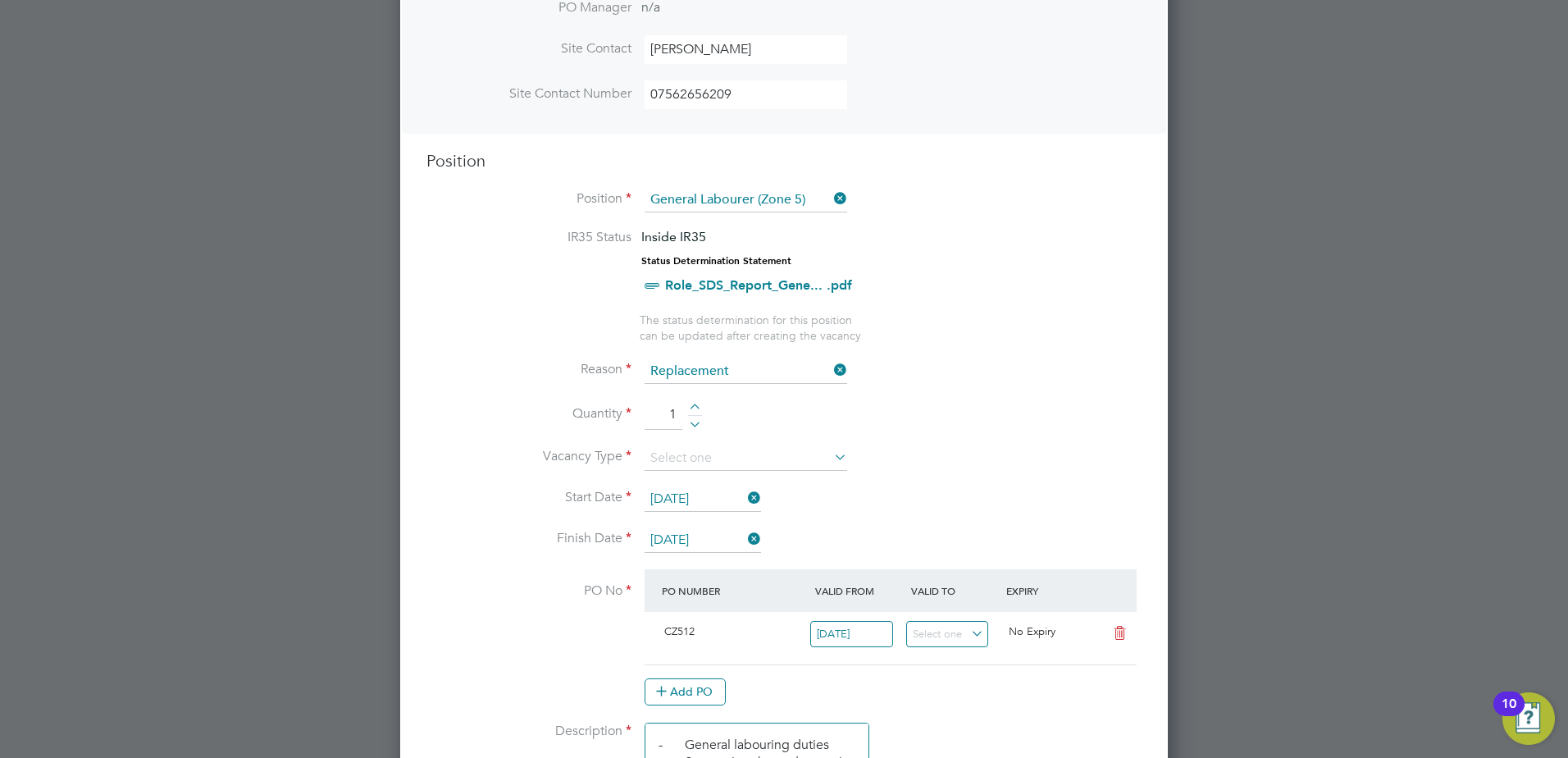
click at [696, 408] on div at bounding box center [695, 409] width 14 height 11
click at [692, 405] on div at bounding box center [695, 409] width 14 height 11
type input "5"
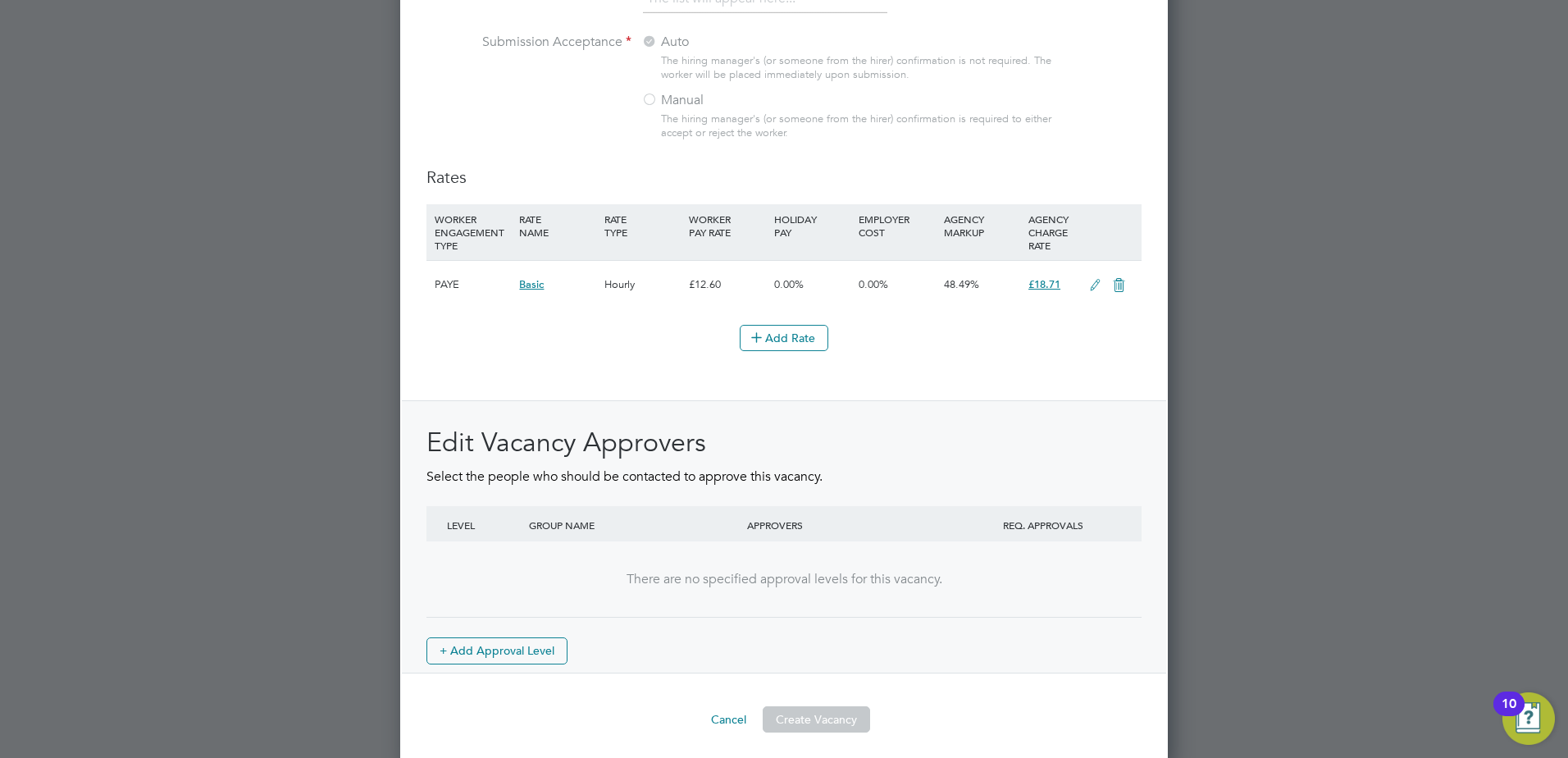
scroll to position [1780, 0]
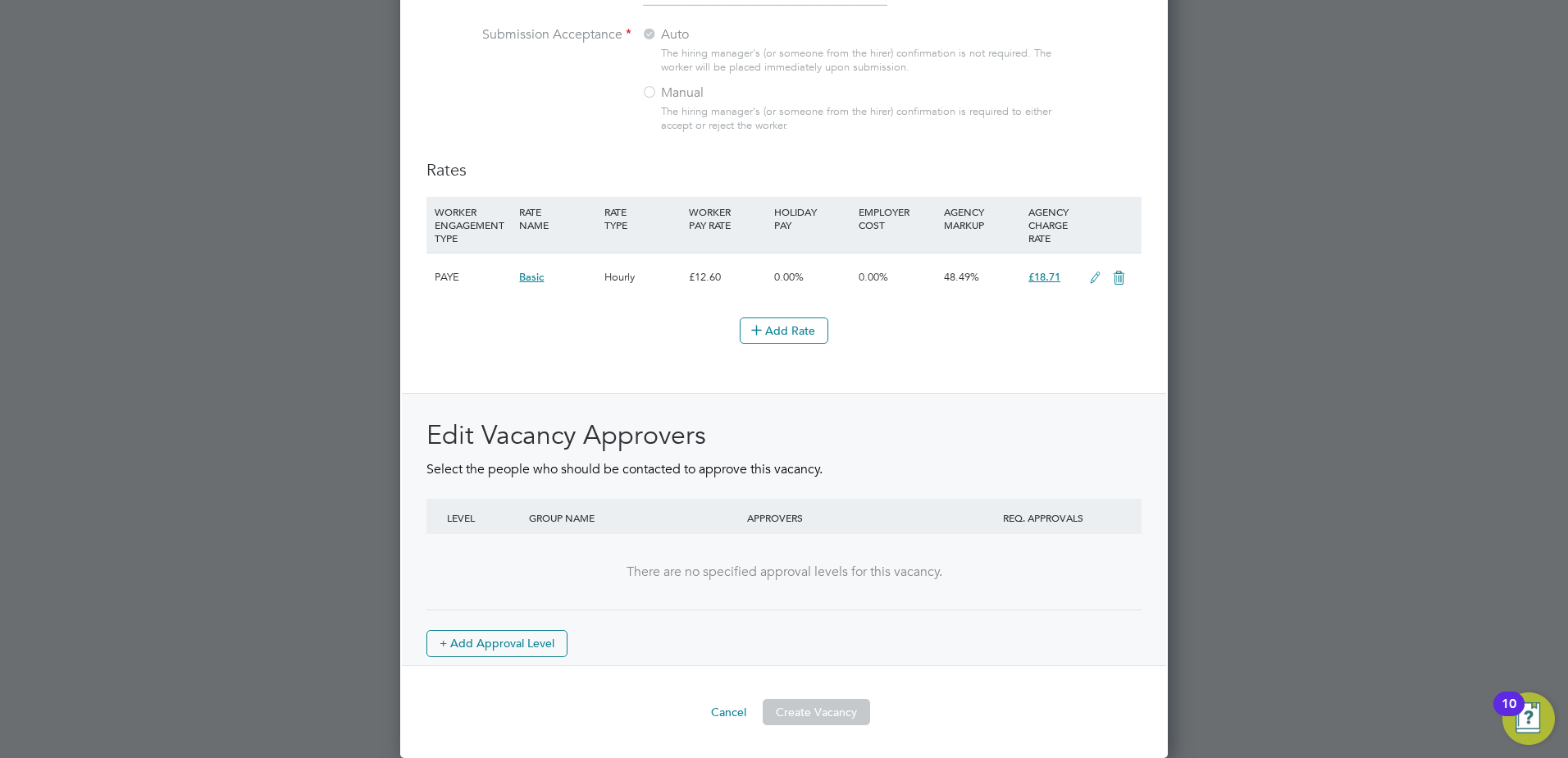
click at [809, 713] on button "Create Vacancy" at bounding box center [817, 712] width 108 height 26
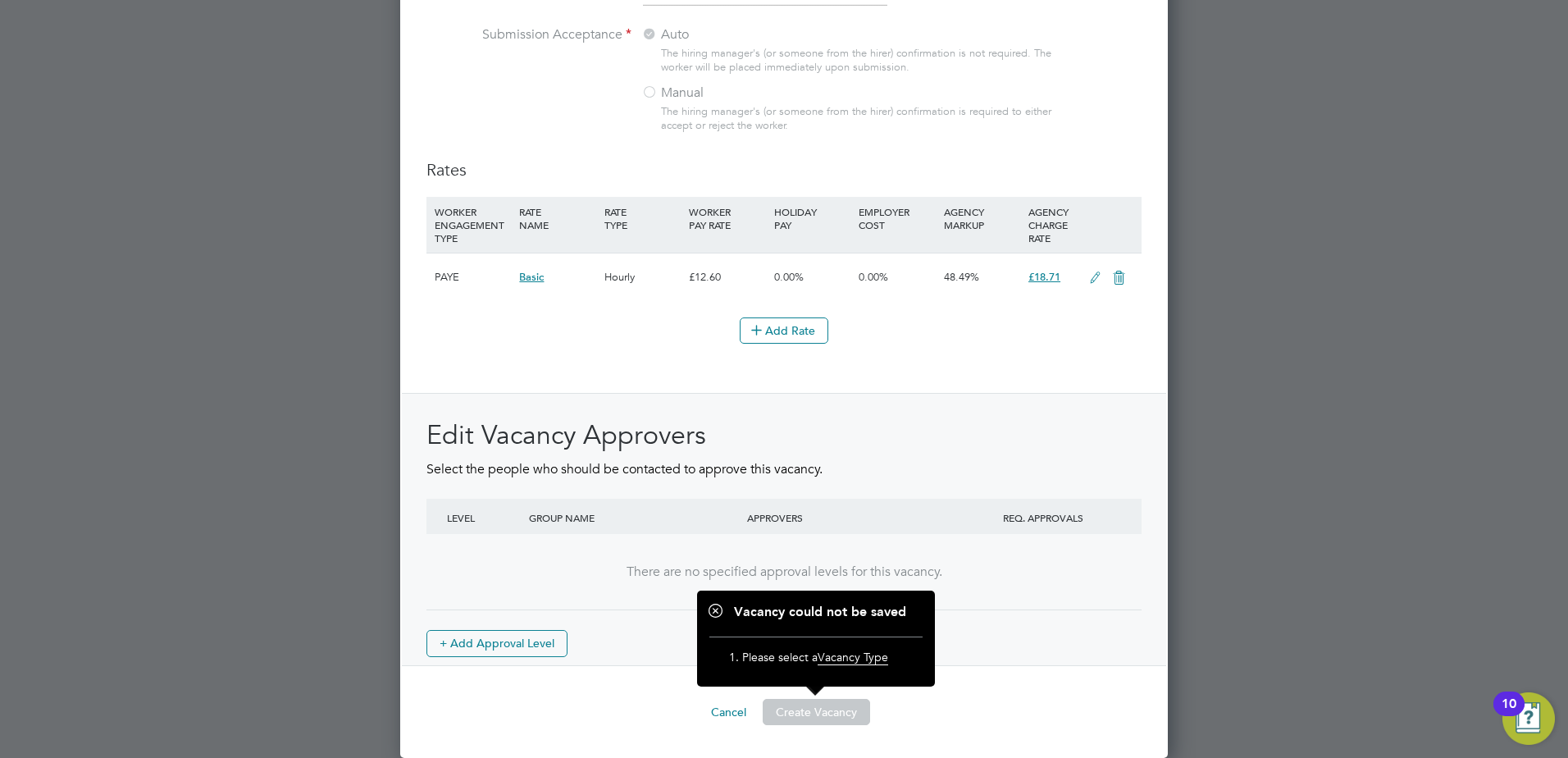
click at [981, 640] on div "Edit Vacancy Approvers Select the people who should be contacted to approve thi…" at bounding box center [784, 537] width 715 height 238
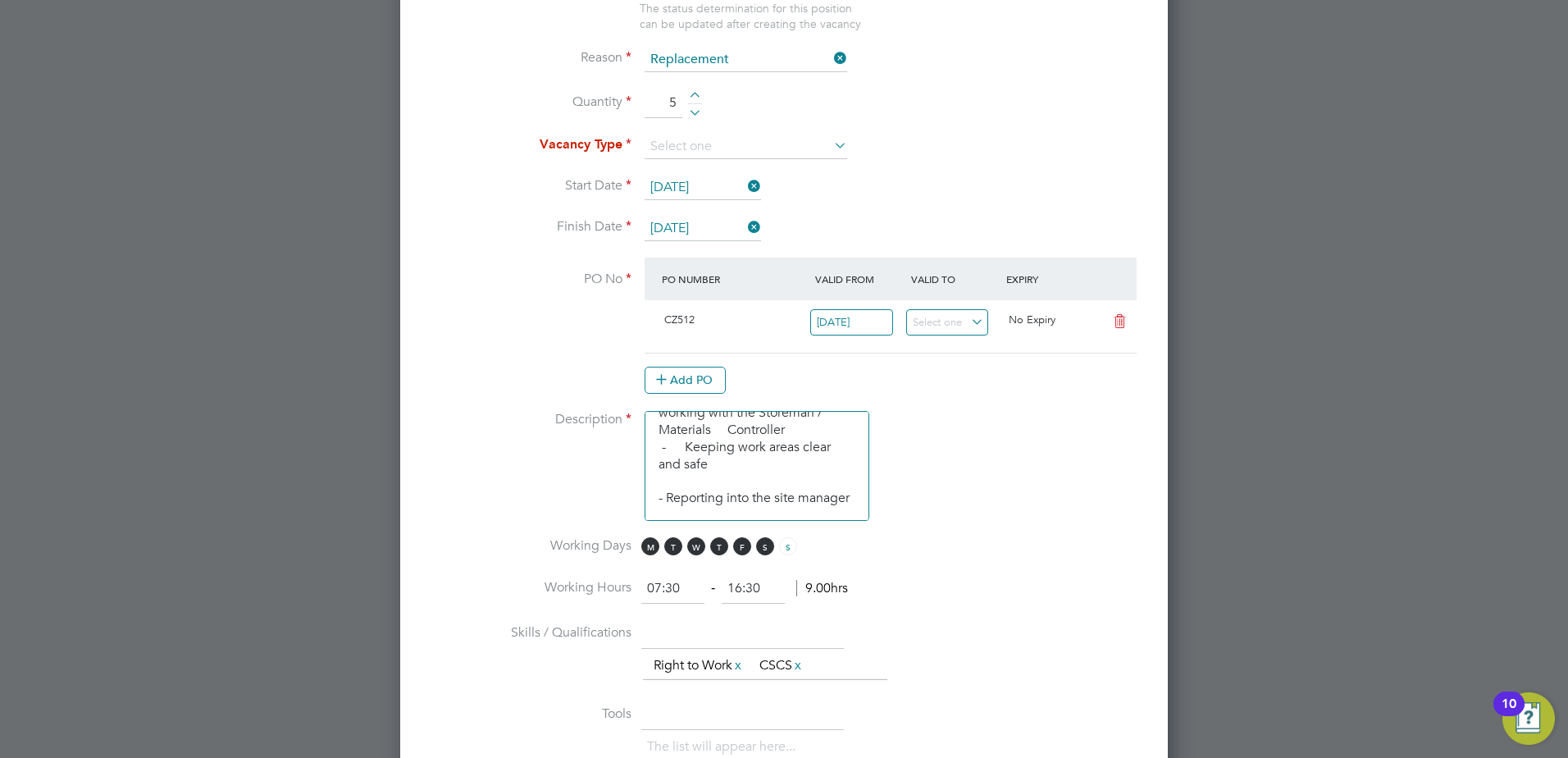
scroll to position [796, 0]
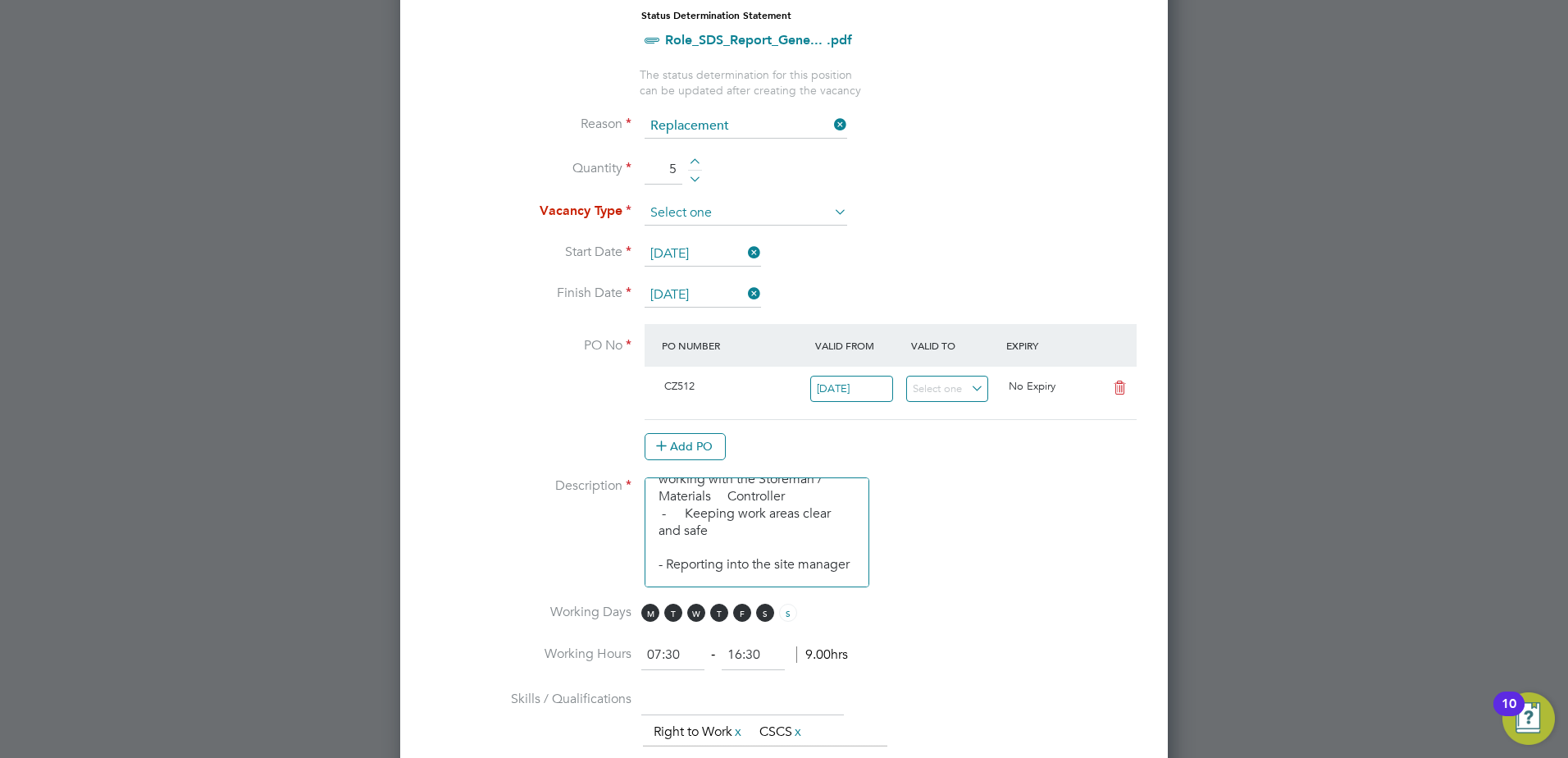
click at [748, 216] on input at bounding box center [746, 214] width 202 height 25
click at [699, 233] on li "Temporary" at bounding box center [746, 236] width 204 height 22
type input "Temporary"
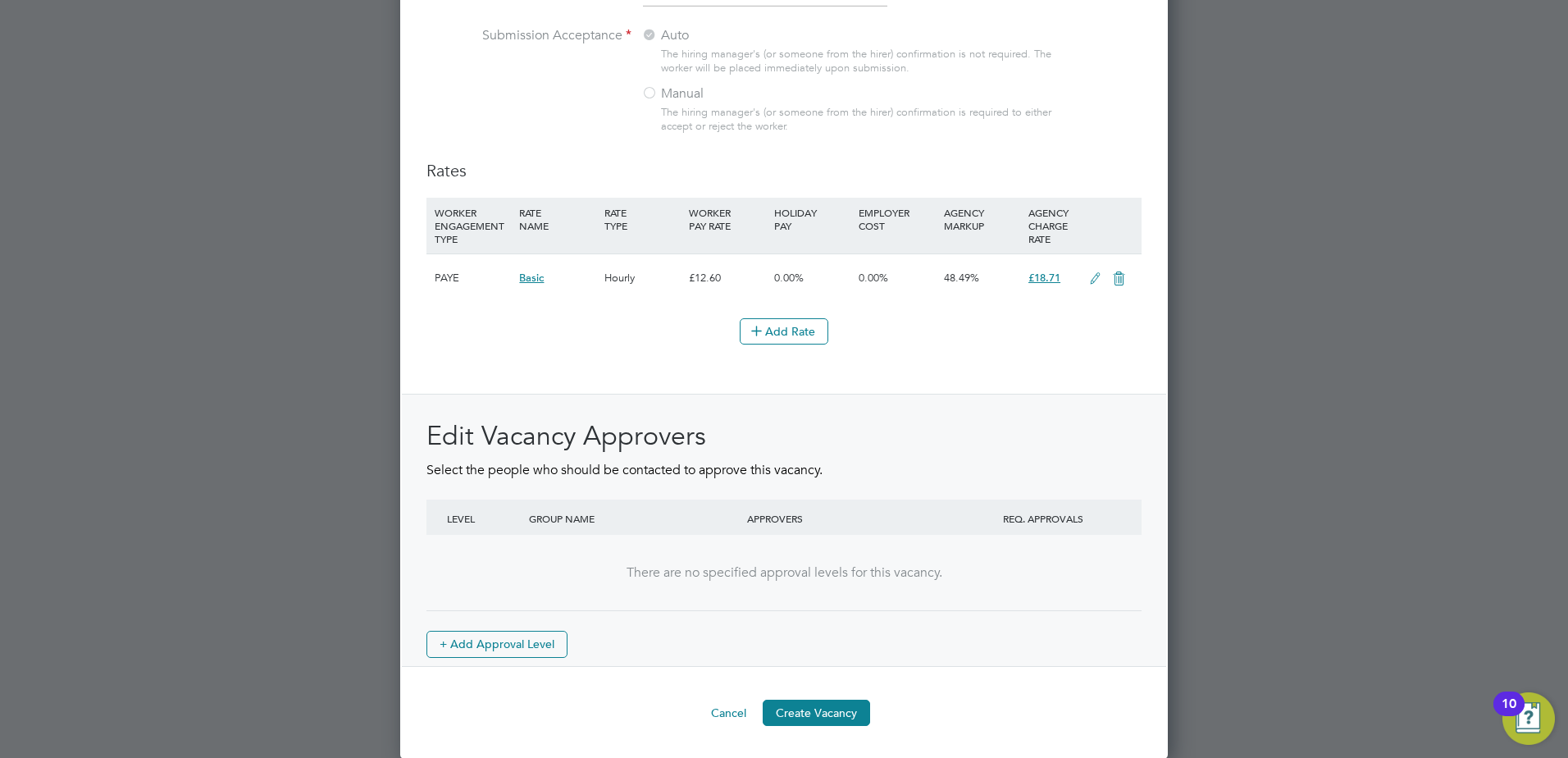
scroll to position [1780, 0]
click at [821, 714] on button "Create Vacancy" at bounding box center [817, 712] width 108 height 26
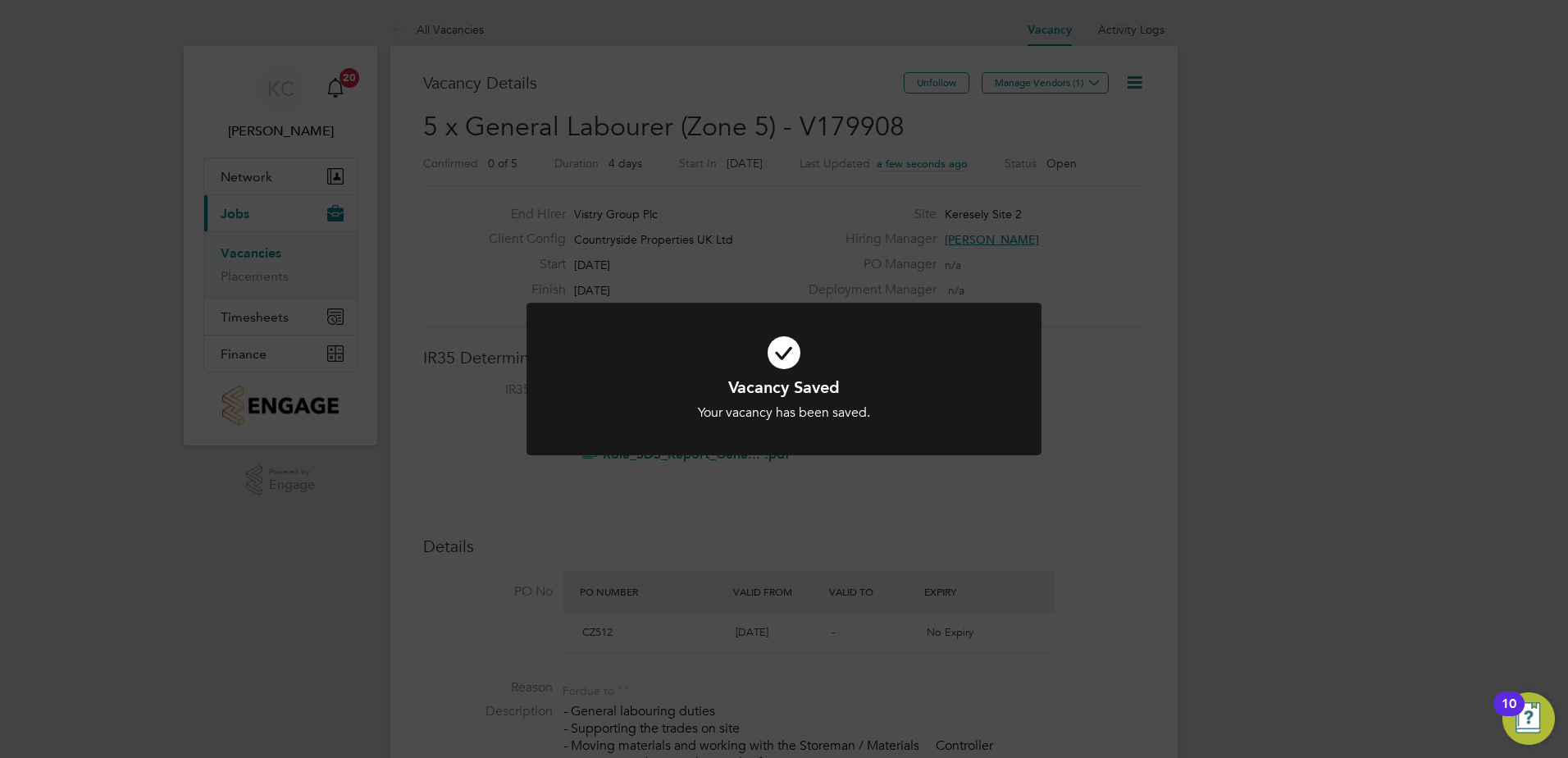
click at [743, 198] on div "Vacancy Saved Your vacancy has been saved. Cancel Okay" at bounding box center [784, 379] width 1568 height 758
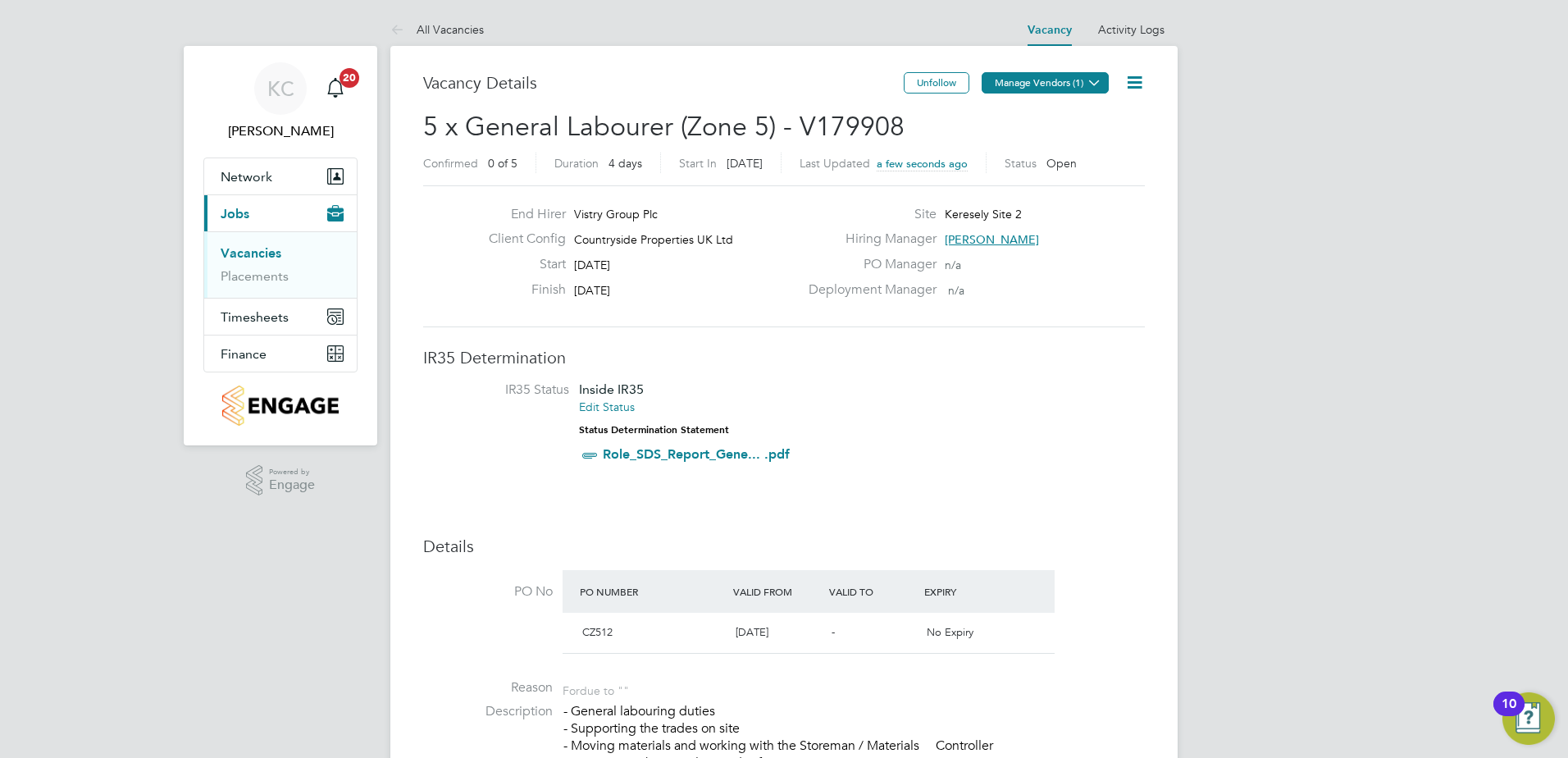
click at [1058, 79] on button "Manage Vendors (1)" at bounding box center [1044, 82] width 127 height 22
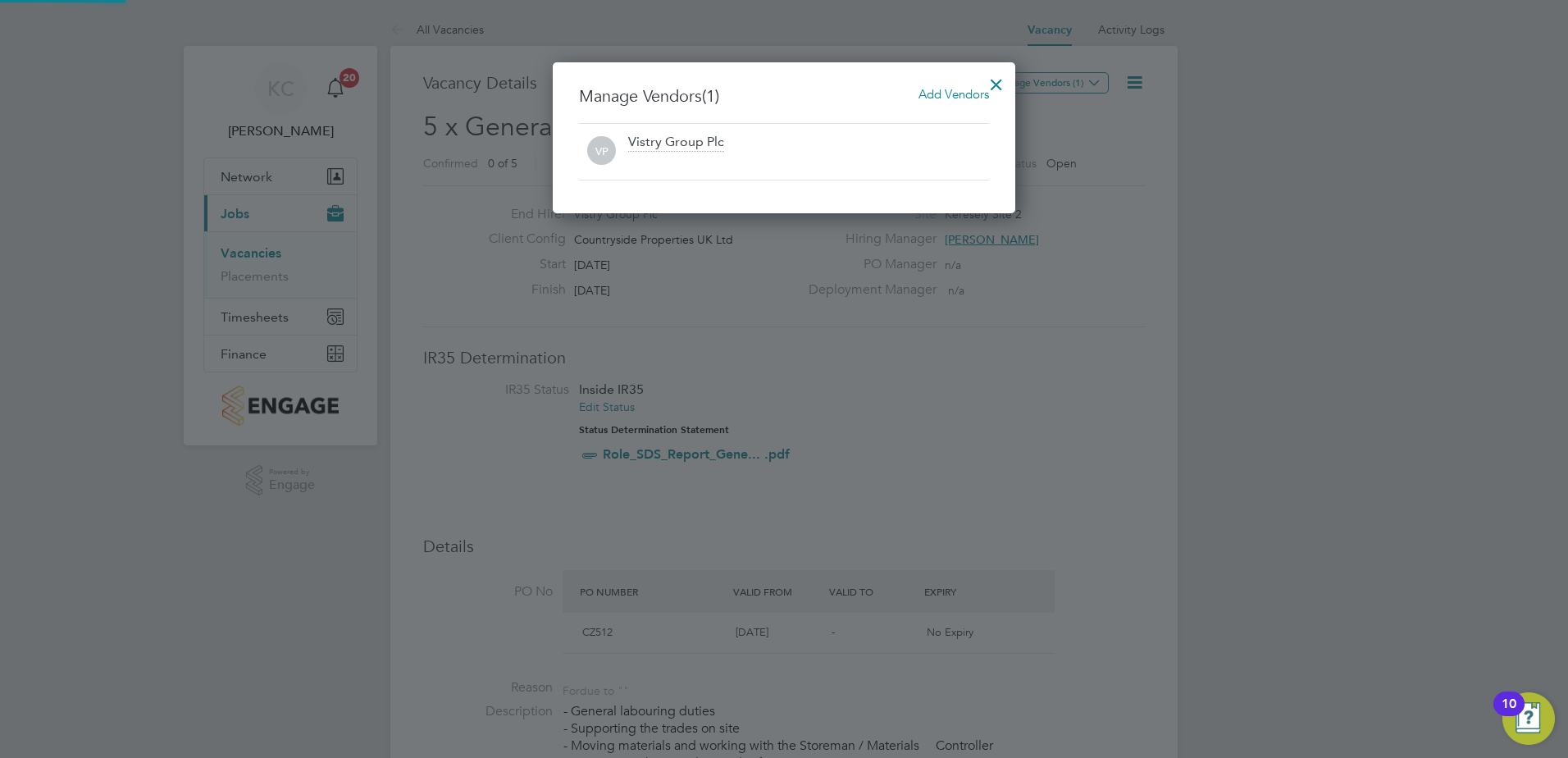
scroll to position [151, 463]
click at [952, 95] on span "Add Vendors" at bounding box center [954, 94] width 71 height 15
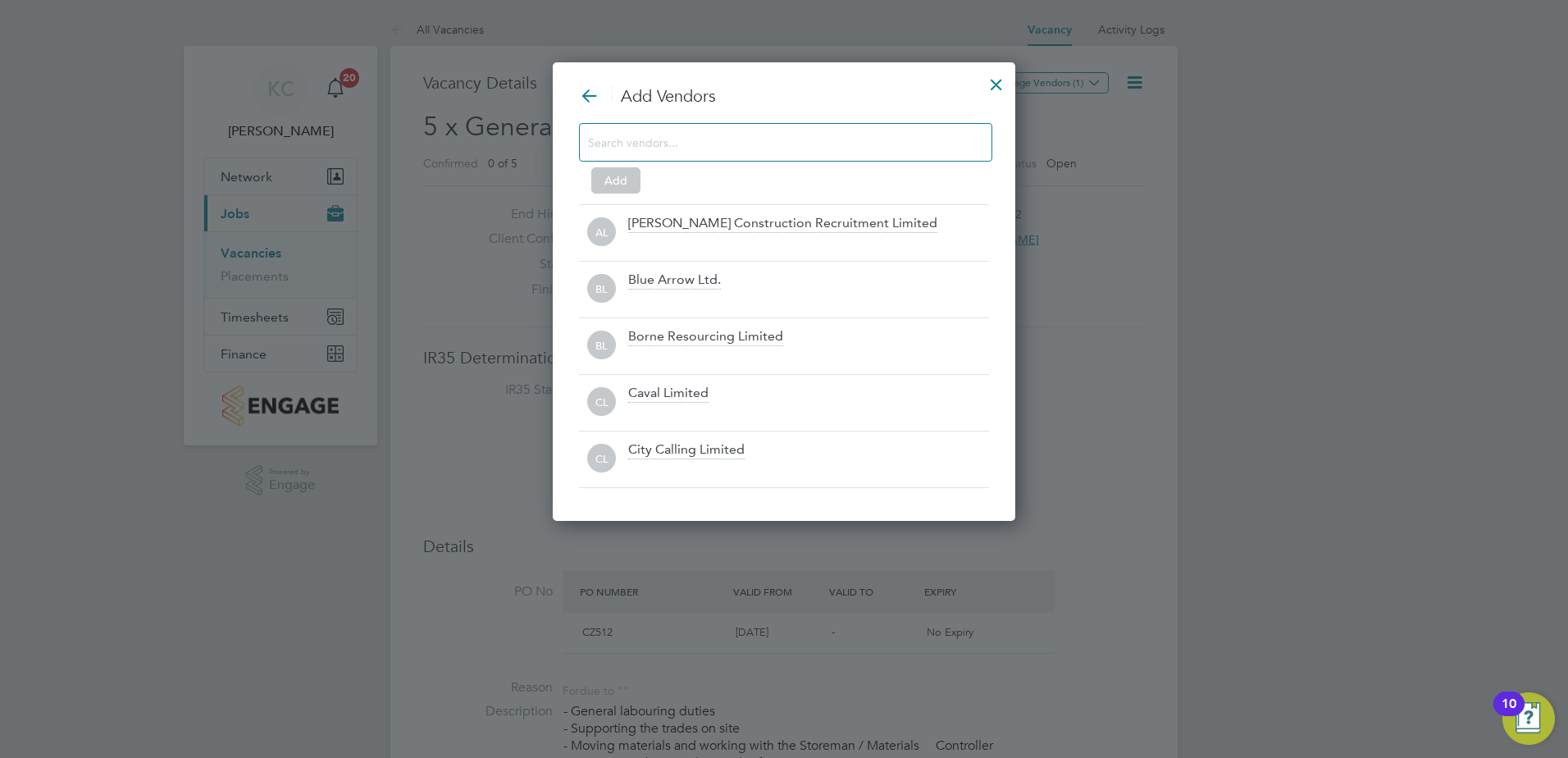
scroll to position [460, 463]
click at [691, 146] on input at bounding box center [772, 142] width 369 height 22
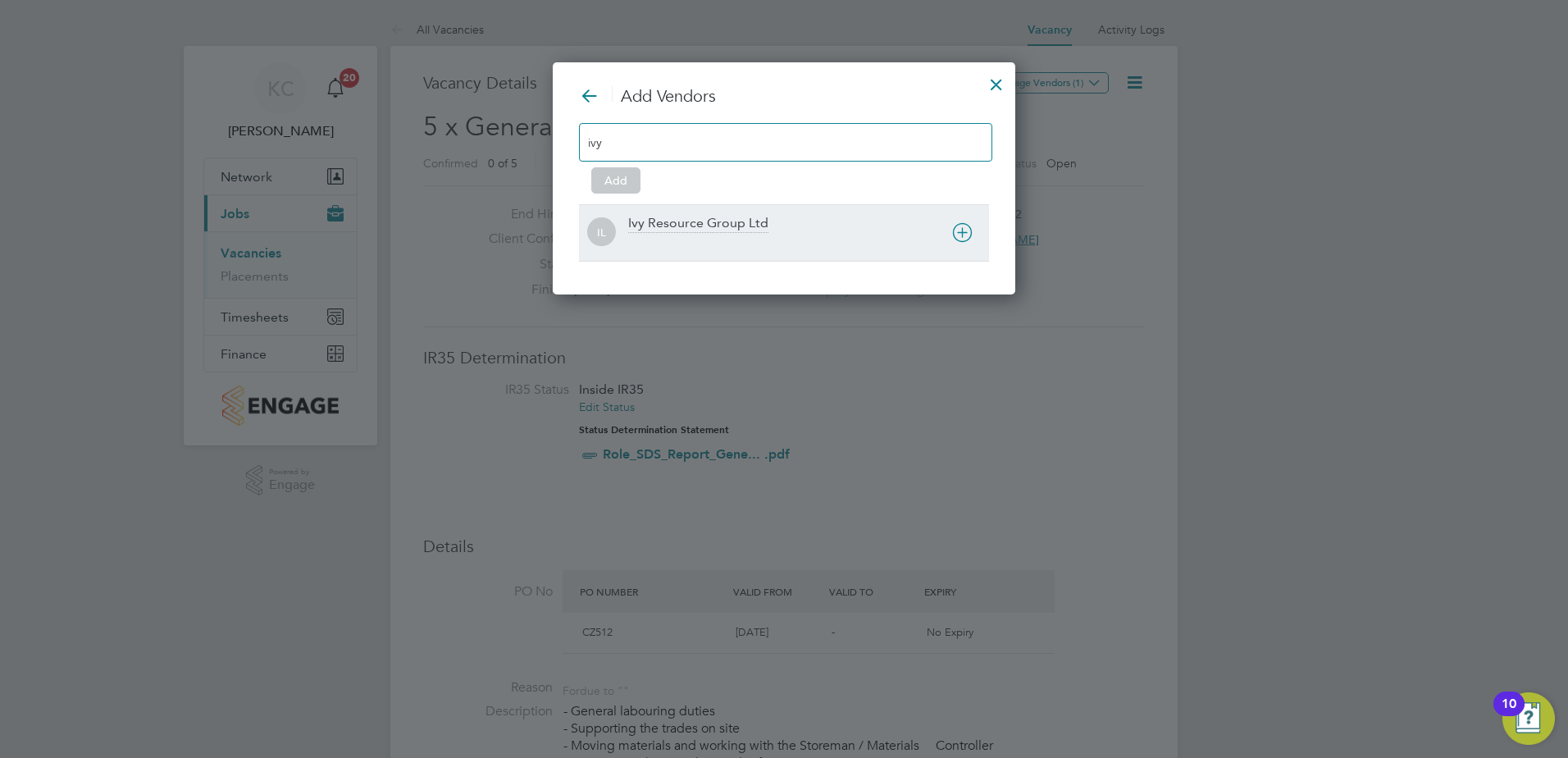
type input "ivy"
click at [685, 225] on div "Ivy Resource Group Ltd" at bounding box center [698, 223] width 140 height 18
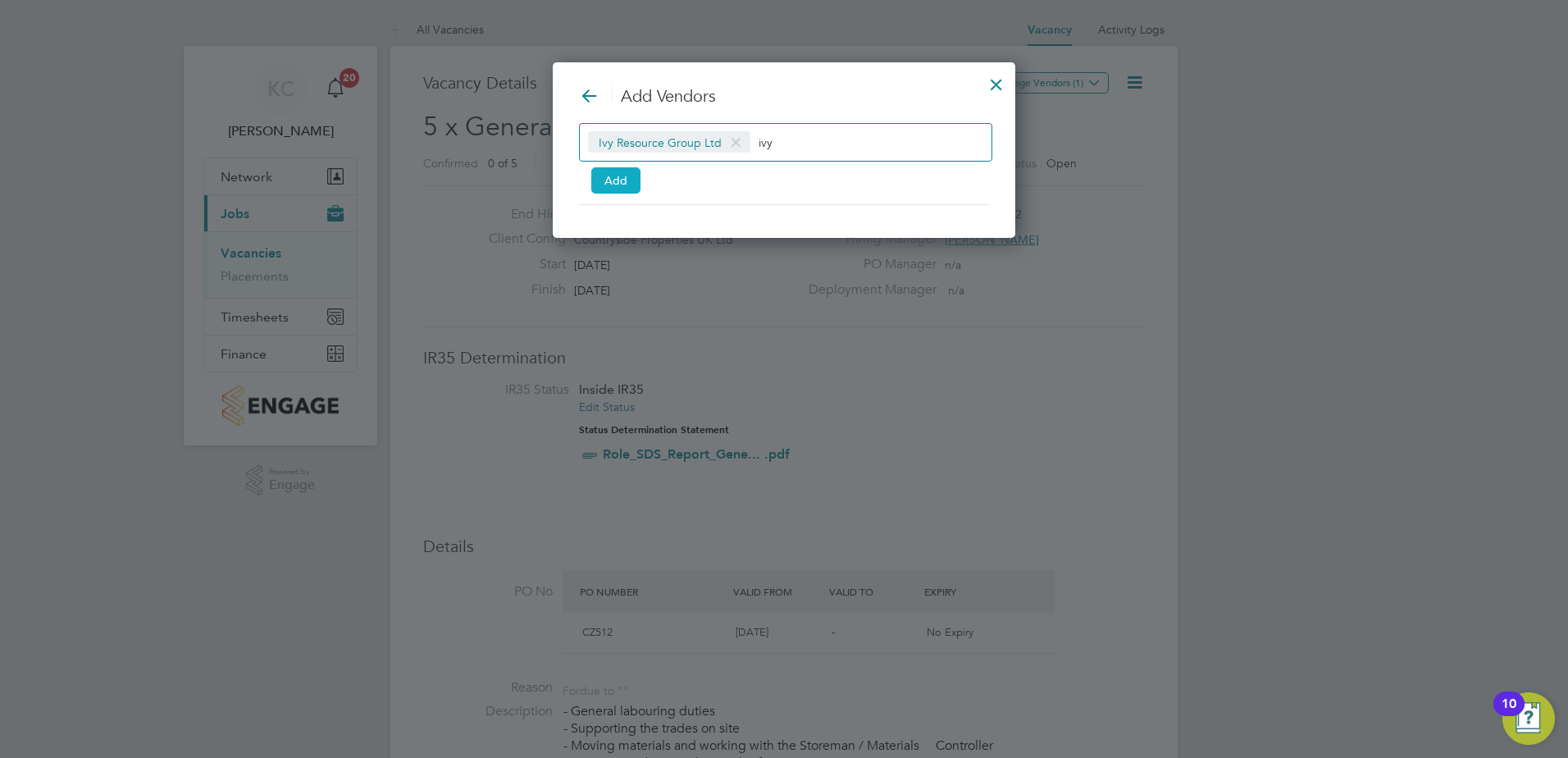
click at [603, 178] on button "Add" at bounding box center [615, 181] width 49 height 26
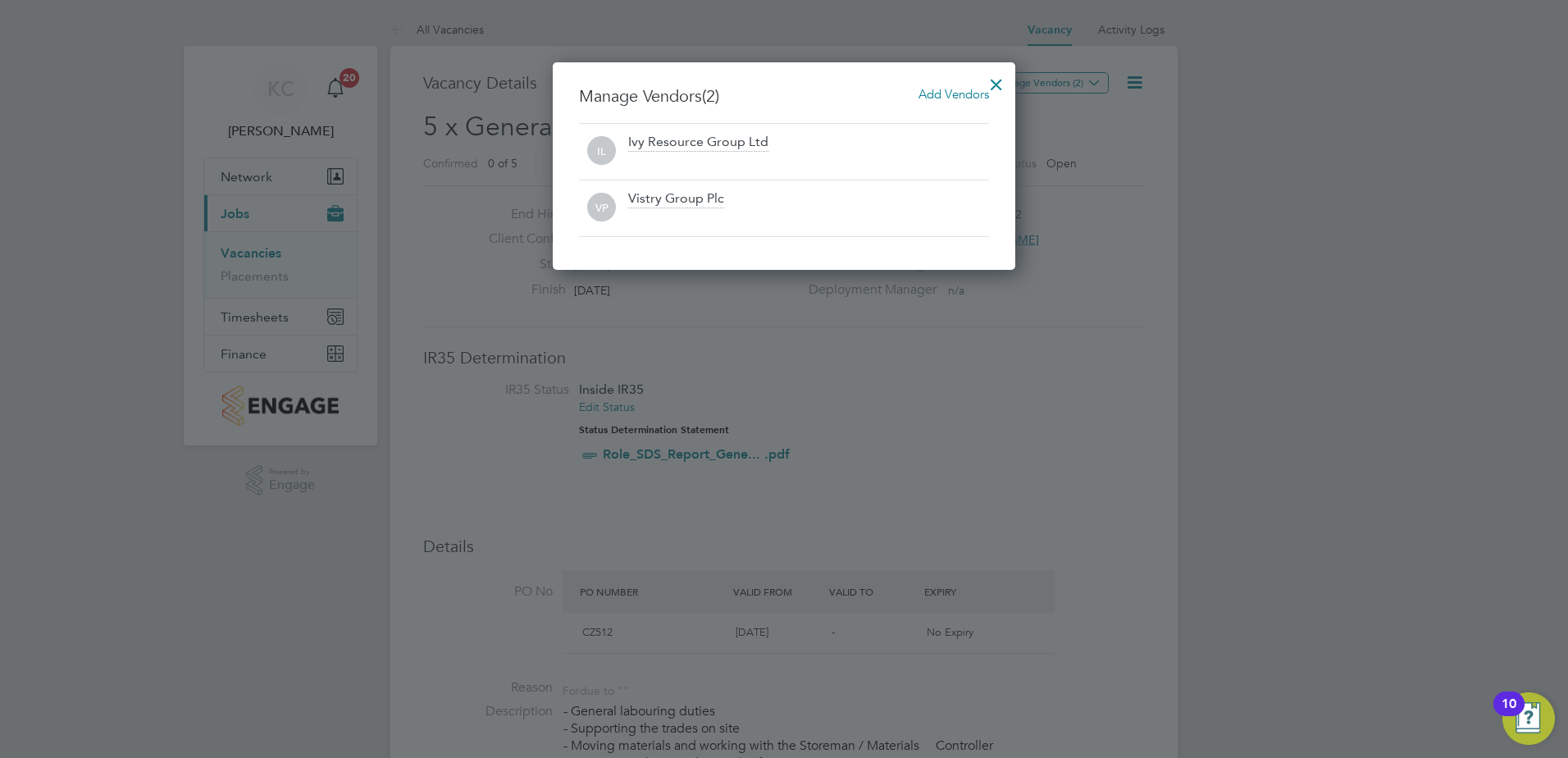
click at [999, 75] on div at bounding box center [995, 79] width 29 height 29
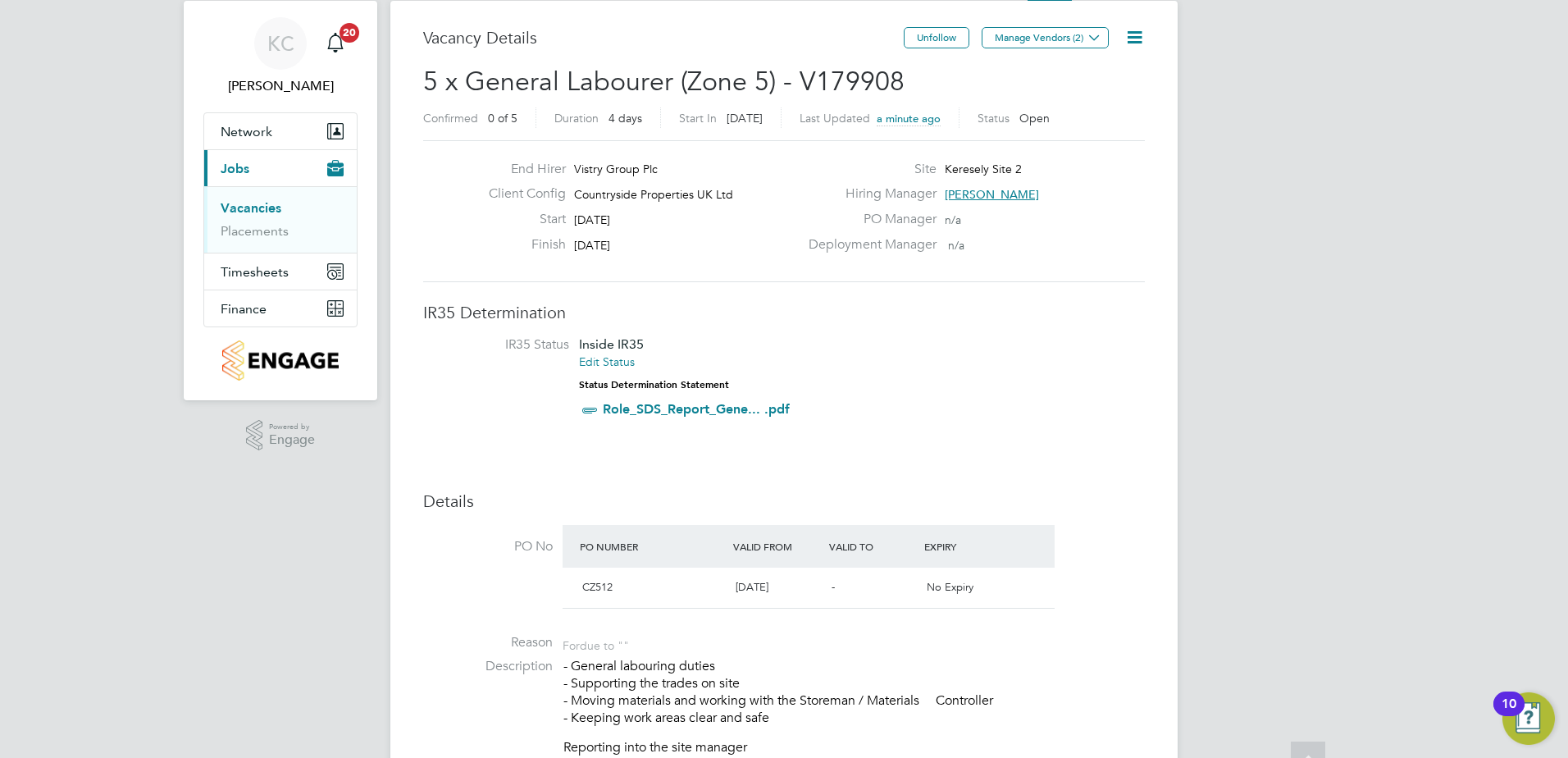
scroll to position [0, 0]
